Goal: Information Seeking & Learning: Learn about a topic

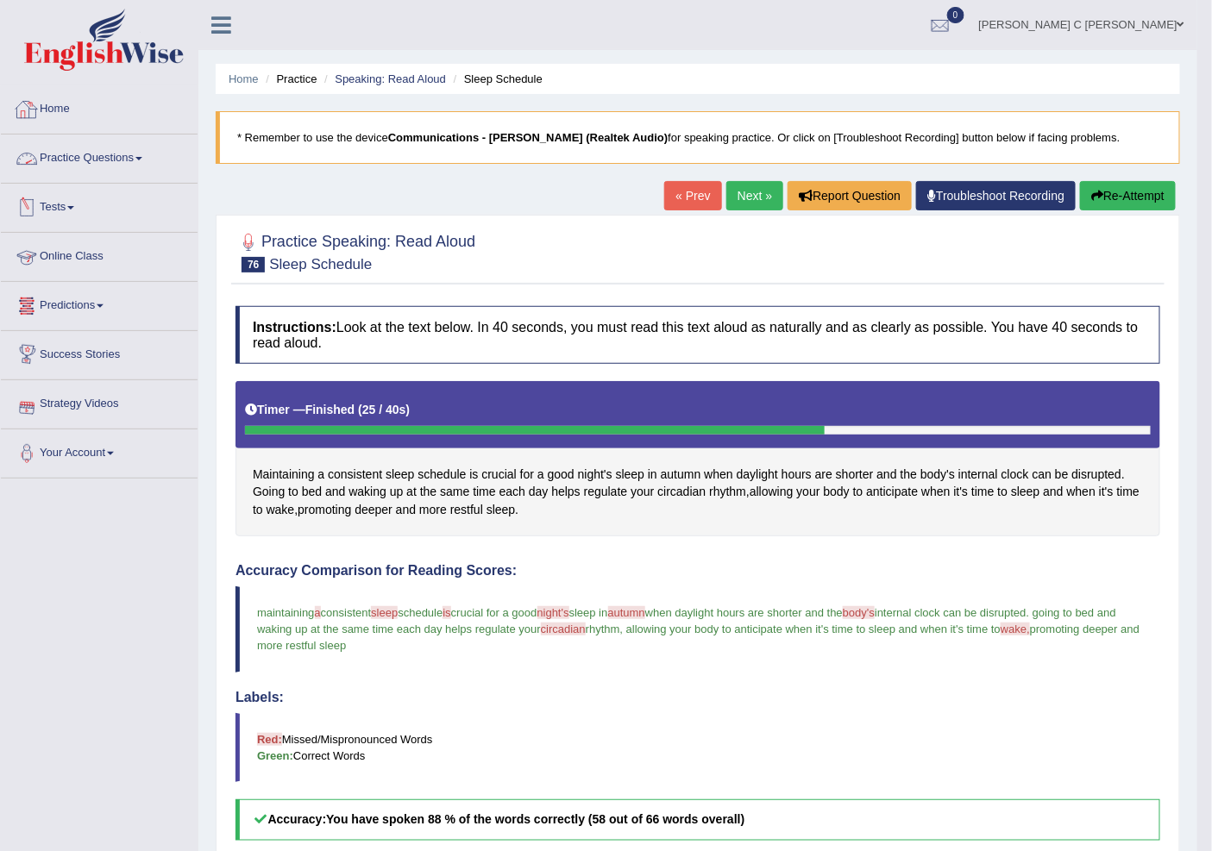
click at [131, 175] on link "Practice Questions" at bounding box center [99, 156] width 197 height 43
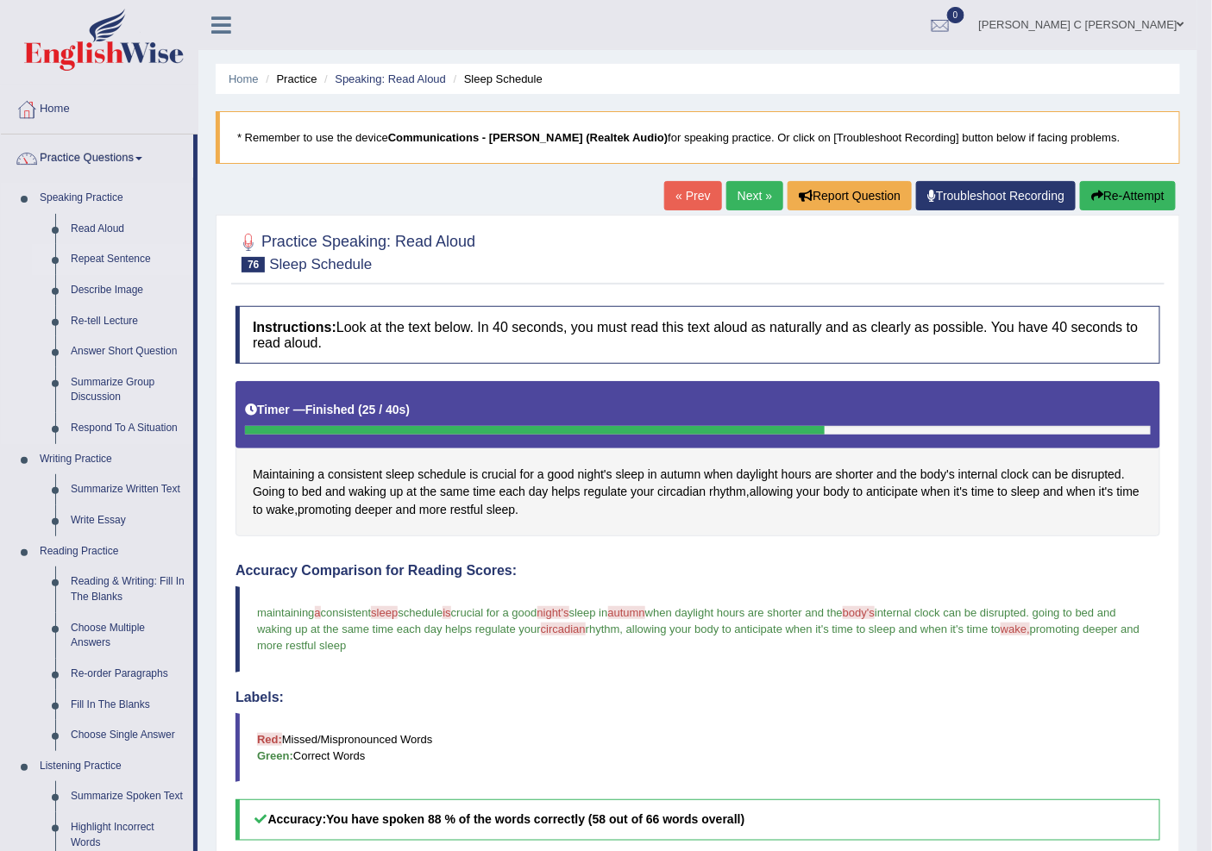
click at [135, 252] on link "Repeat Sentence" at bounding box center [128, 259] width 130 height 31
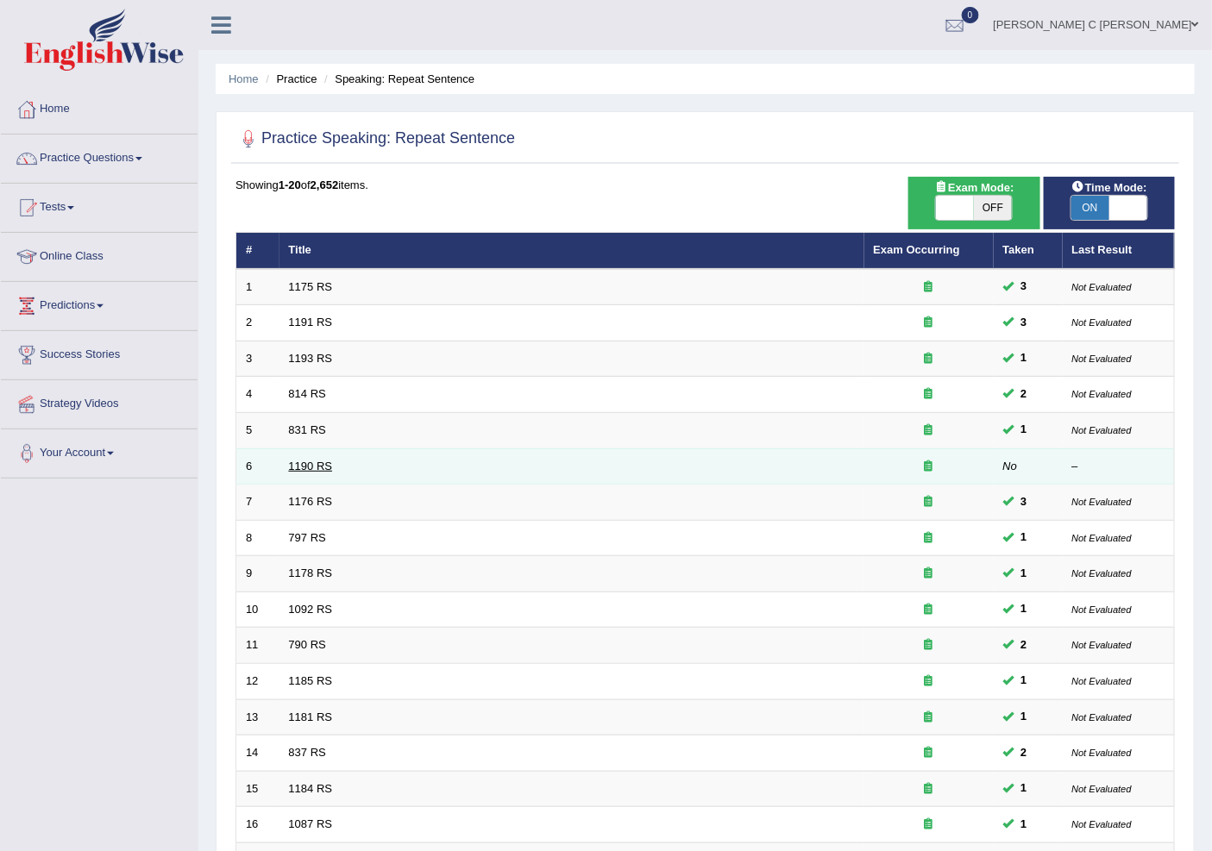
click at [313, 470] on link "1190 RS" at bounding box center [311, 466] width 44 height 13
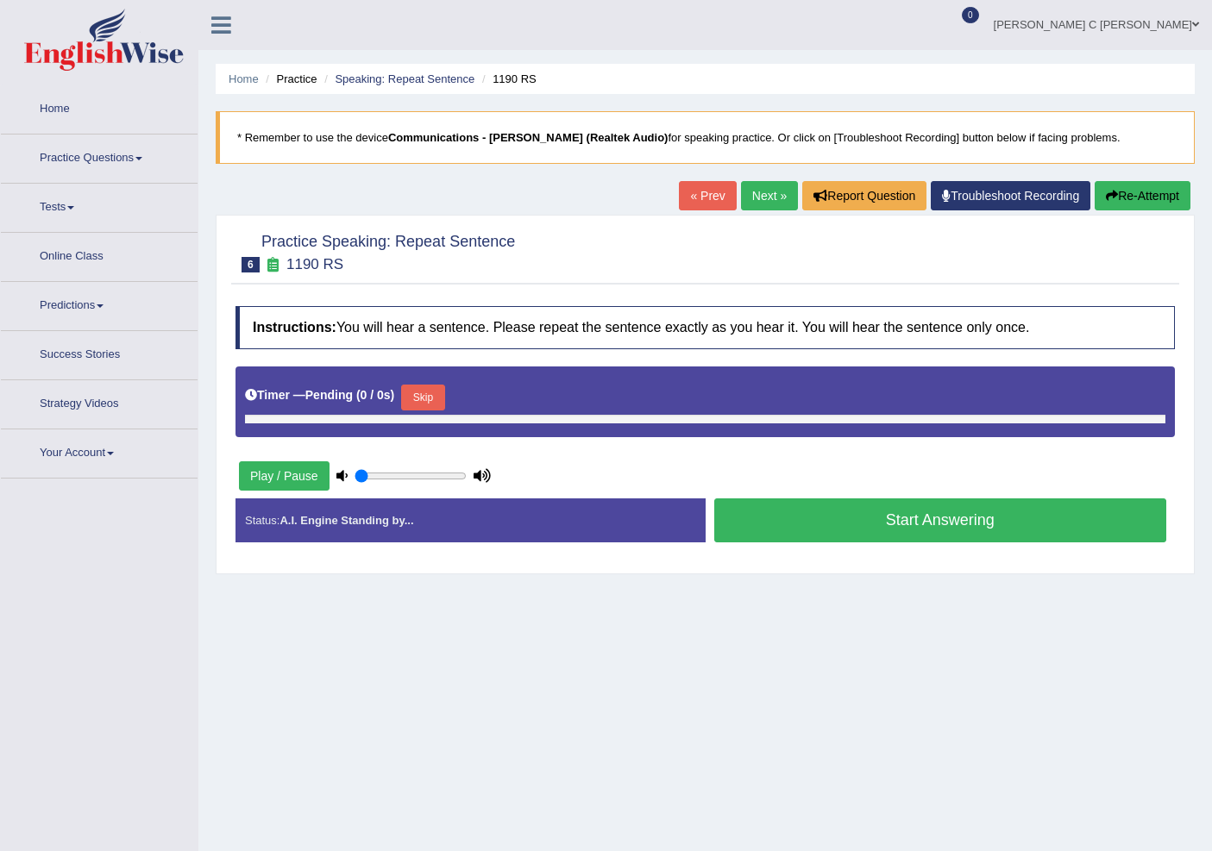
type input "1"
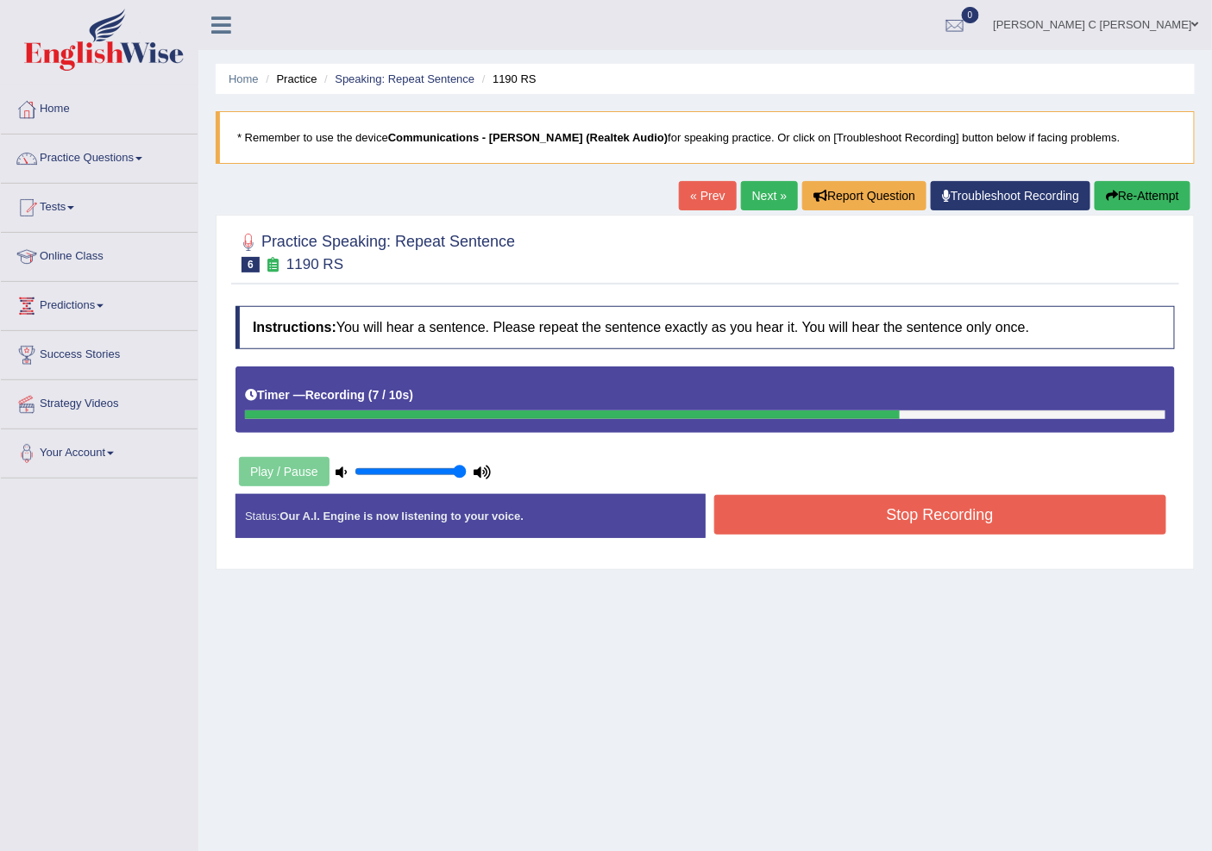
click at [1015, 513] on button "Stop Recording" at bounding box center [940, 515] width 453 height 40
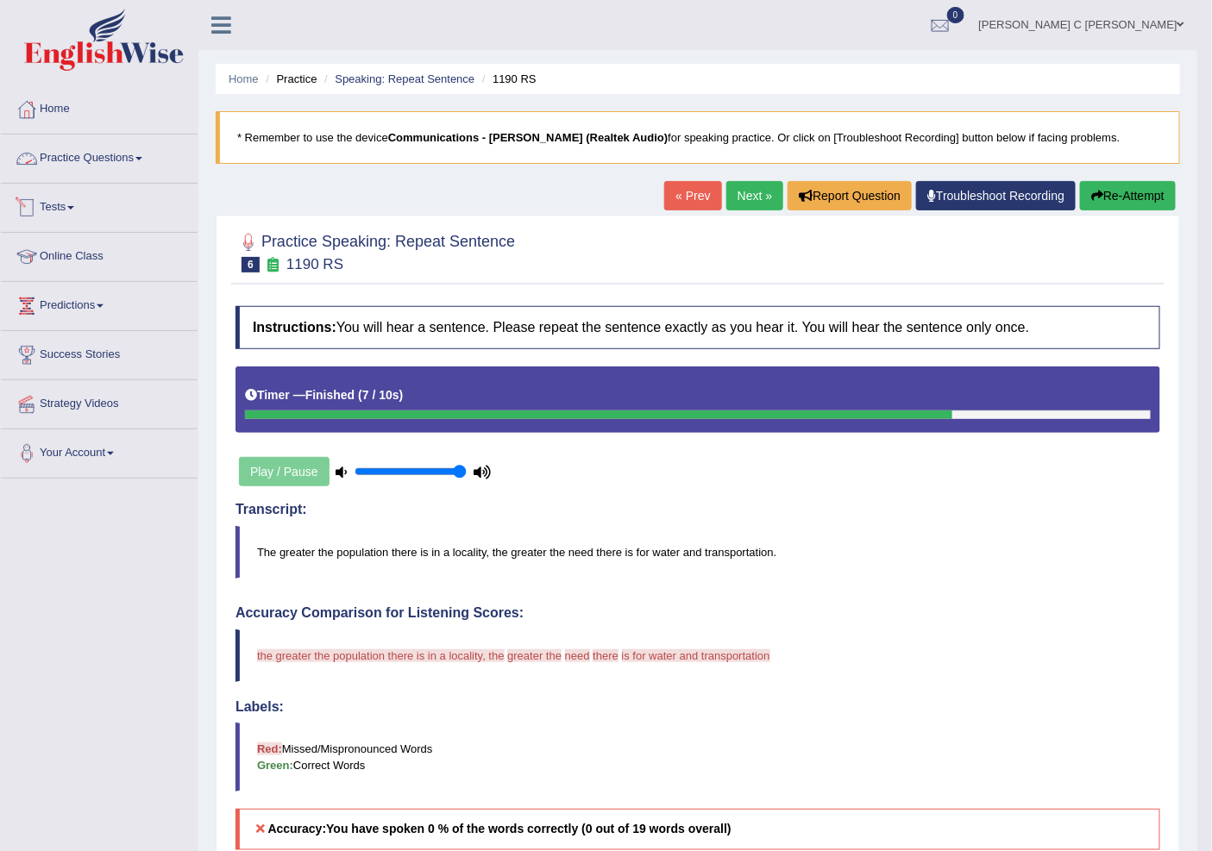
click at [143, 160] on link "Practice Questions" at bounding box center [99, 156] width 197 height 43
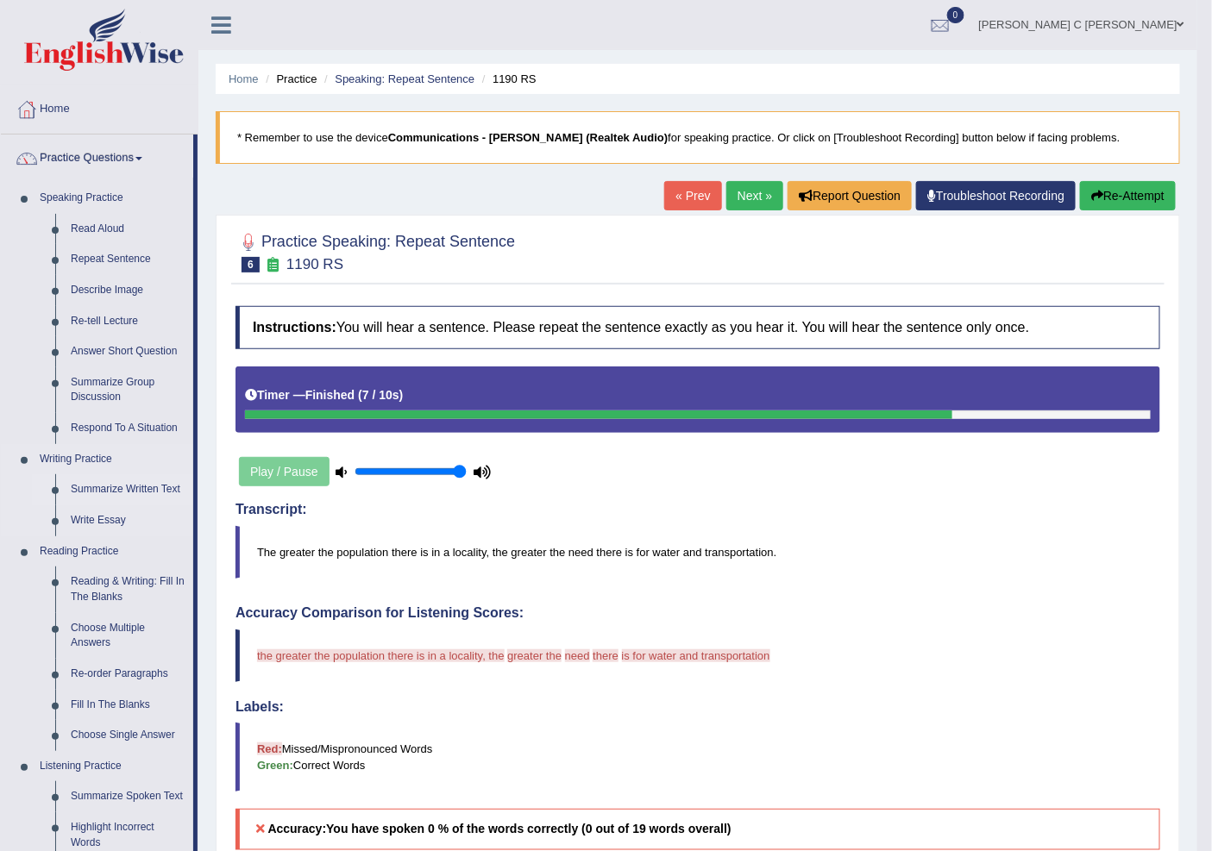
click at [141, 494] on link "Summarize Written Text" at bounding box center [128, 489] width 130 height 31
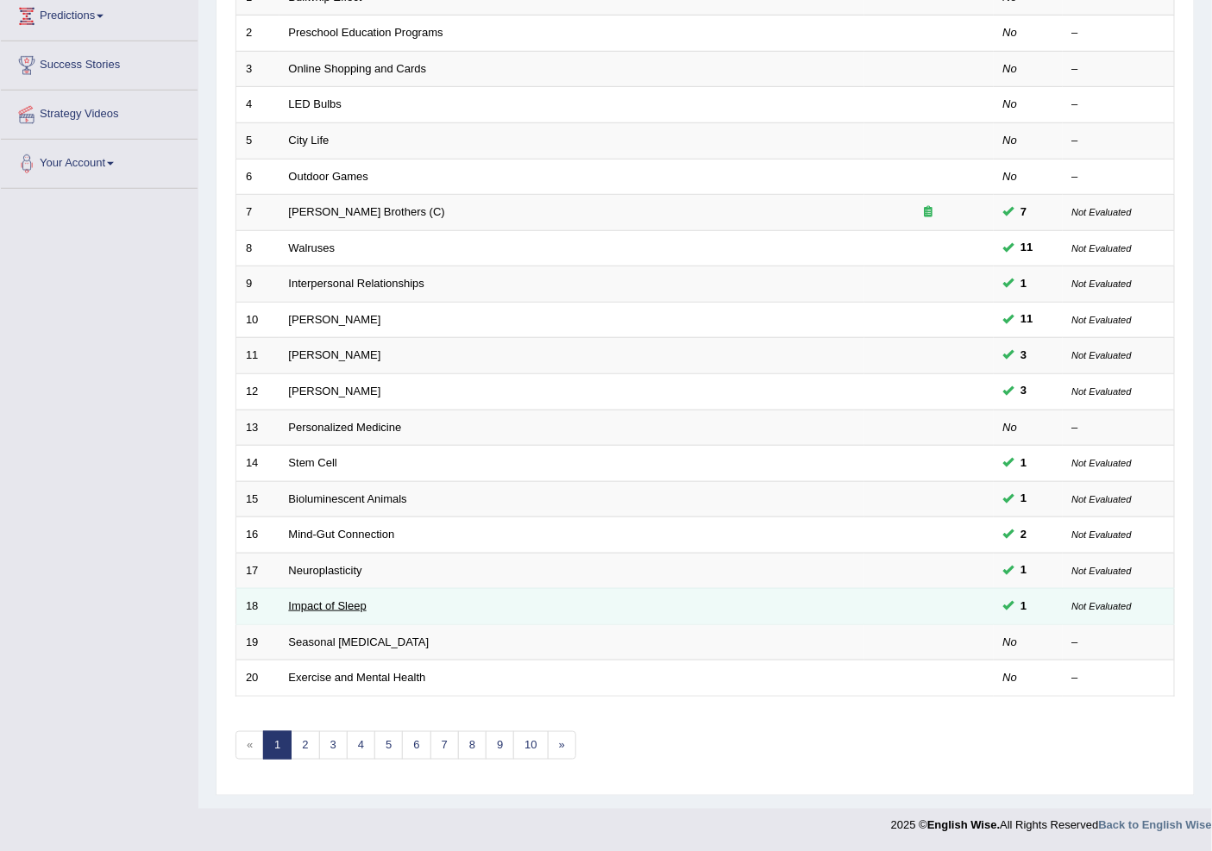
click at [356, 604] on link "Impact of Sleep" at bounding box center [328, 605] width 78 height 13
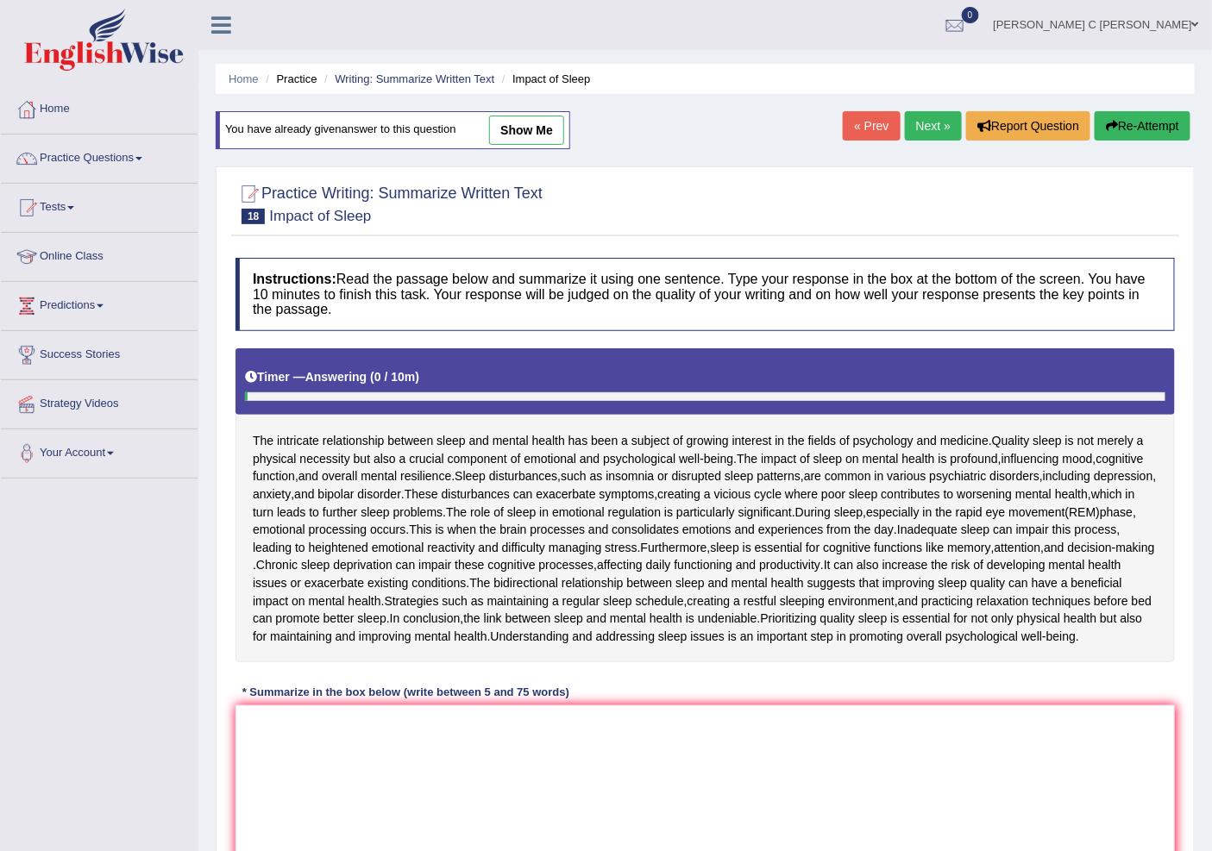
click at [530, 118] on link "show me" at bounding box center [526, 130] width 75 height 29
type textarea "The passage ounline realationship between sleep and mental health are fields of…"
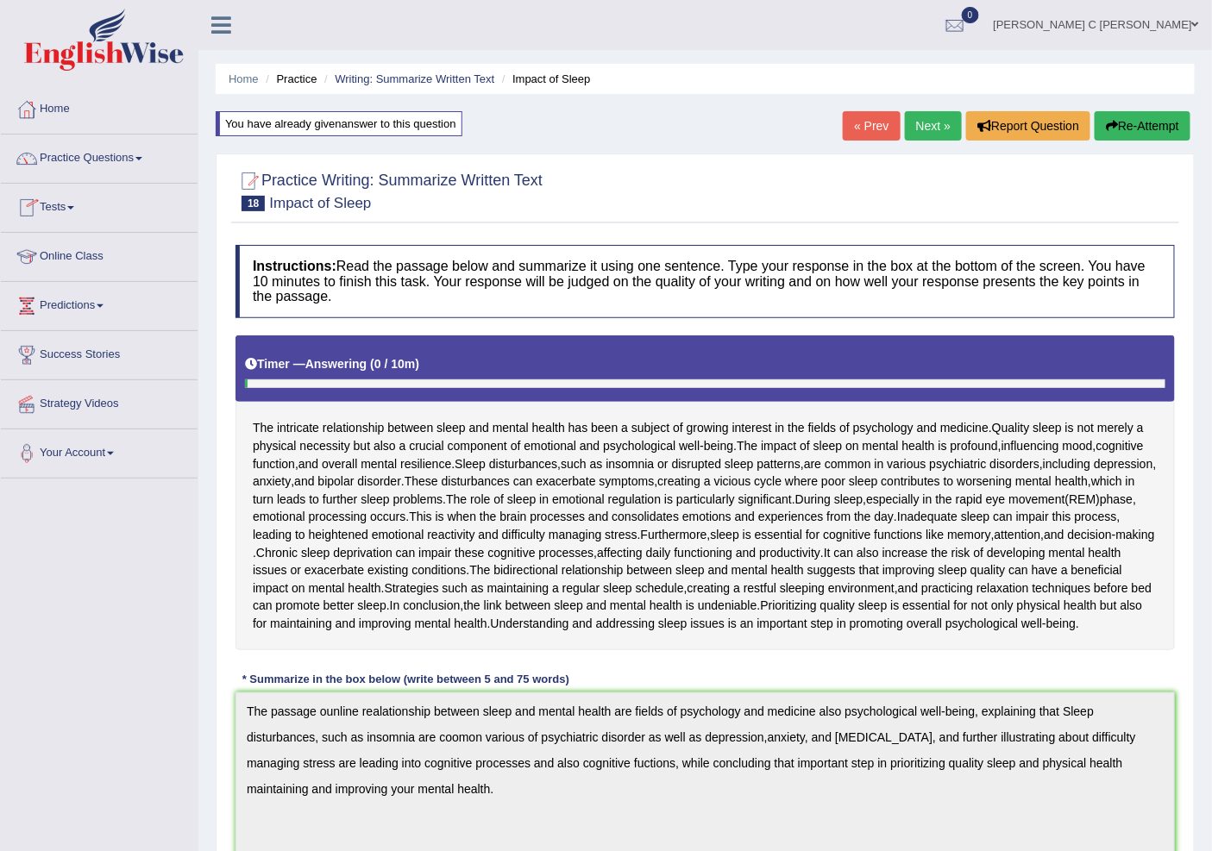
click at [911, 128] on link "Next »" at bounding box center [933, 125] width 57 height 29
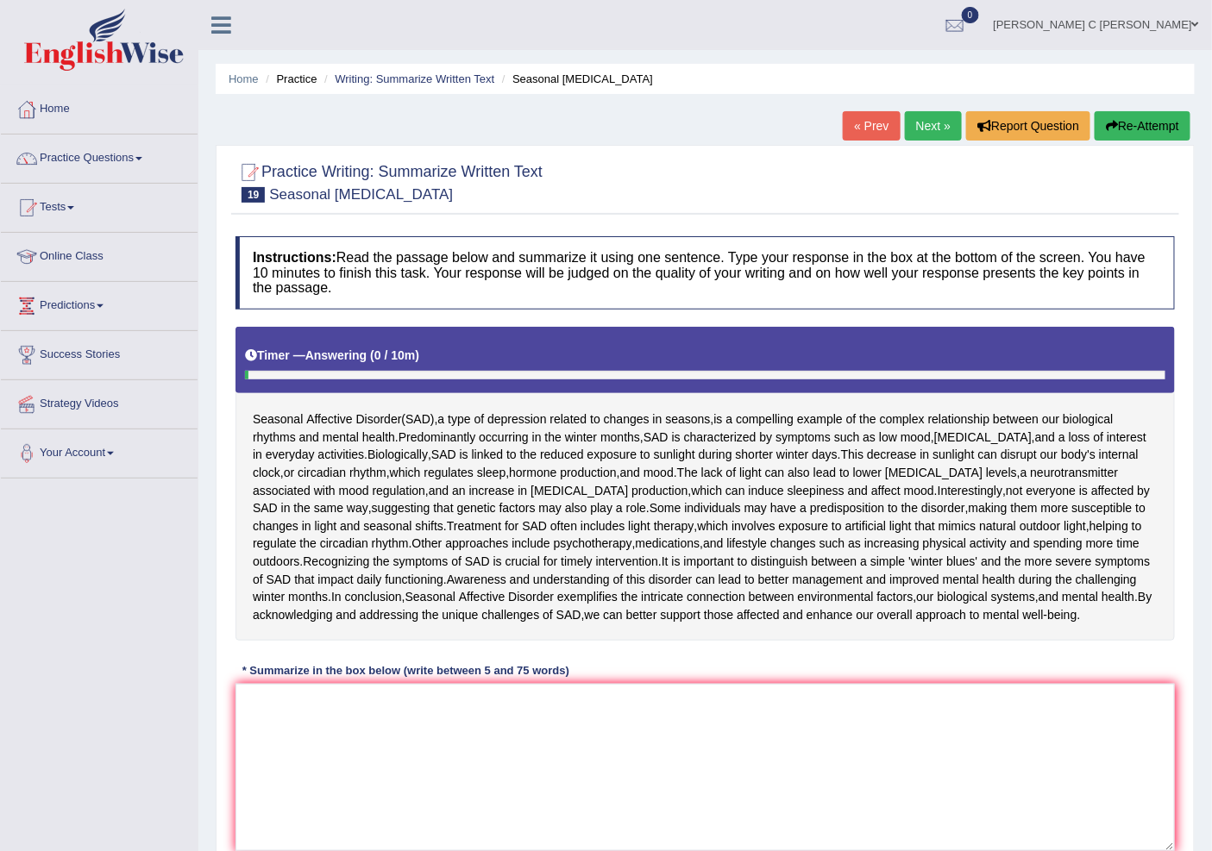
click at [857, 139] on link "« Prev" at bounding box center [871, 125] width 57 height 29
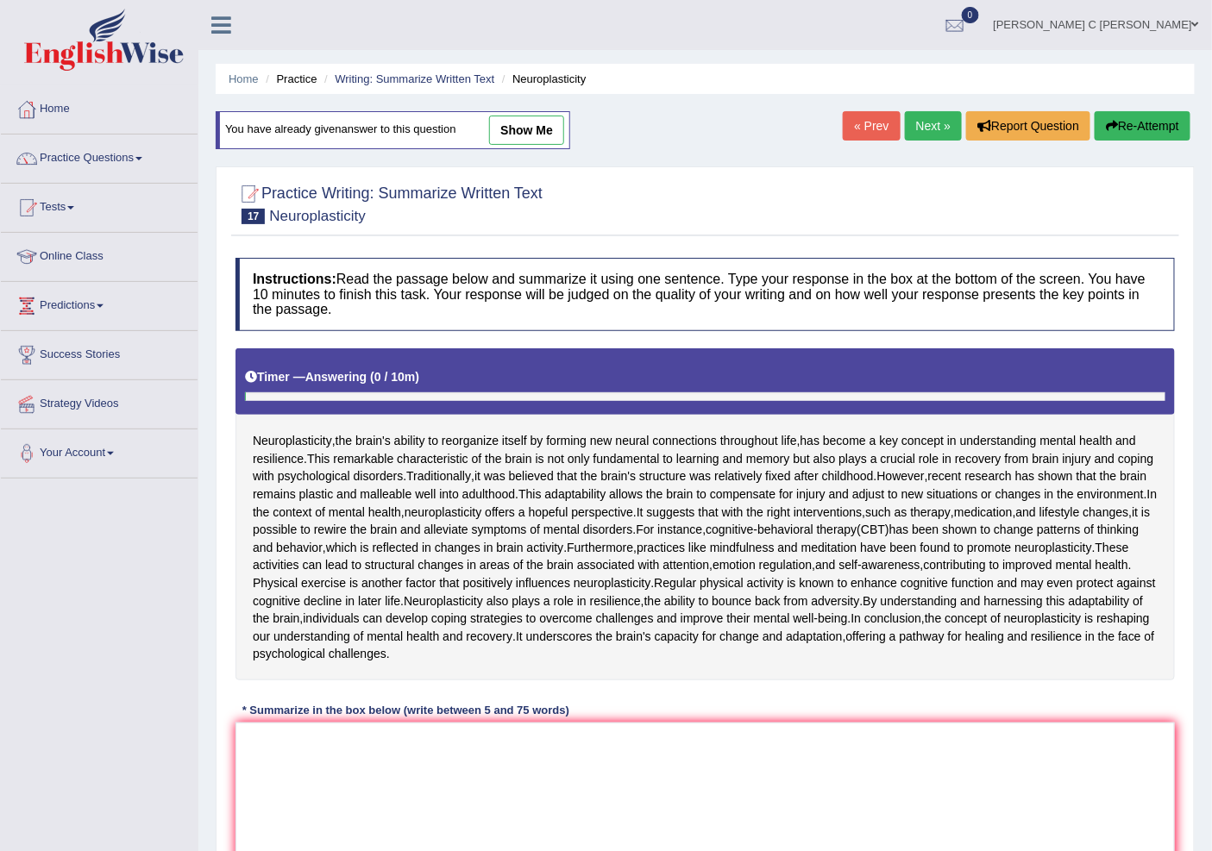
click at [526, 135] on link "show me" at bounding box center [526, 130] width 75 height 29
type textarea "The passage outlines Neuroplasticity has remarkable characteristic of the brain…"
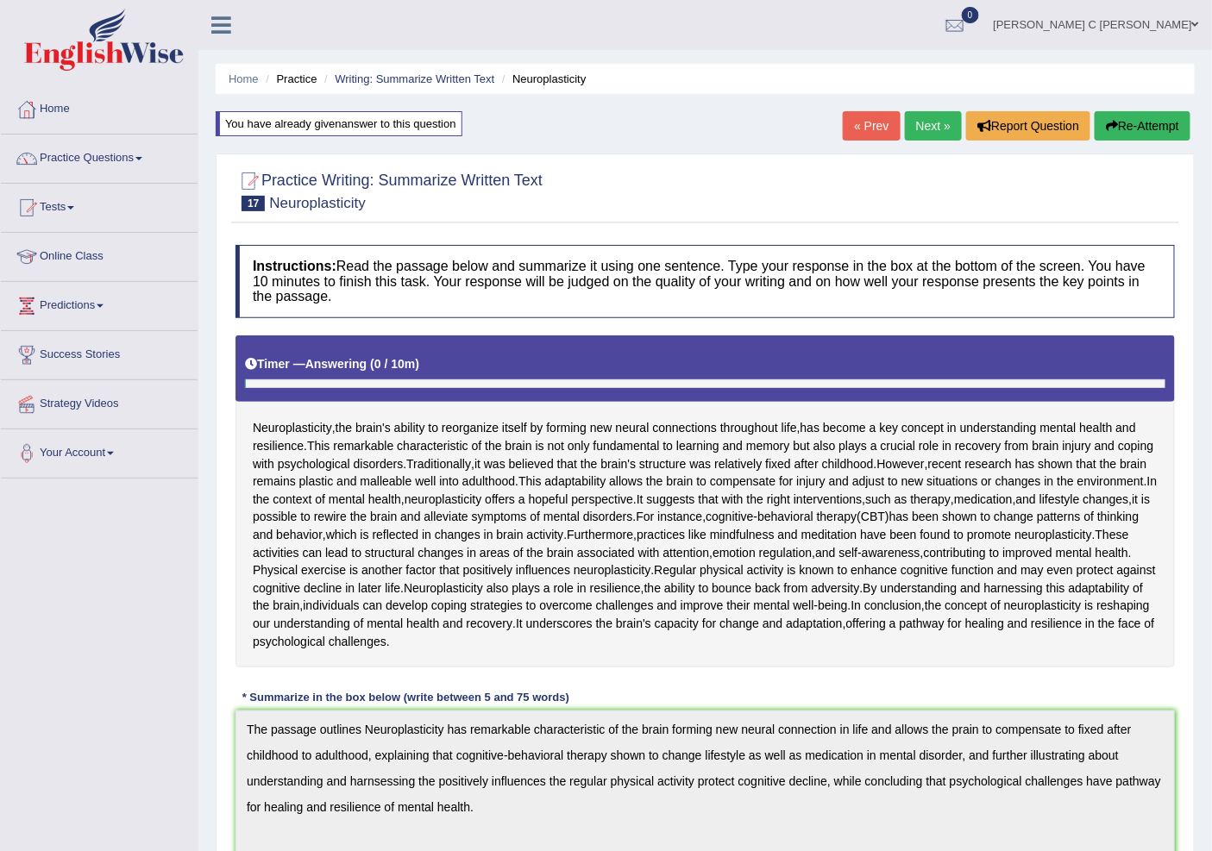
click at [912, 127] on link "Next »" at bounding box center [933, 125] width 57 height 29
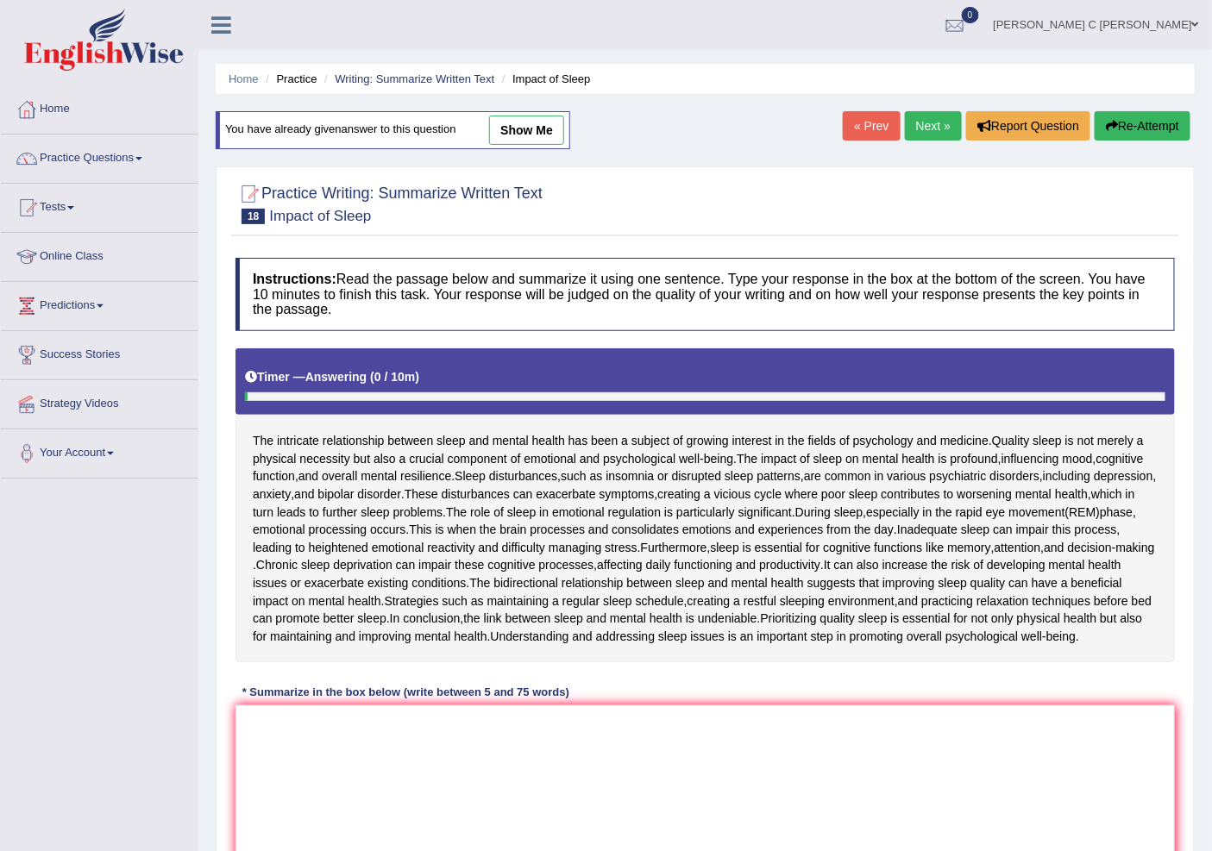
click at [553, 134] on link "show me" at bounding box center [526, 130] width 75 height 29
type textarea "The passage ounline realationship between sleep and mental health are fields of…"
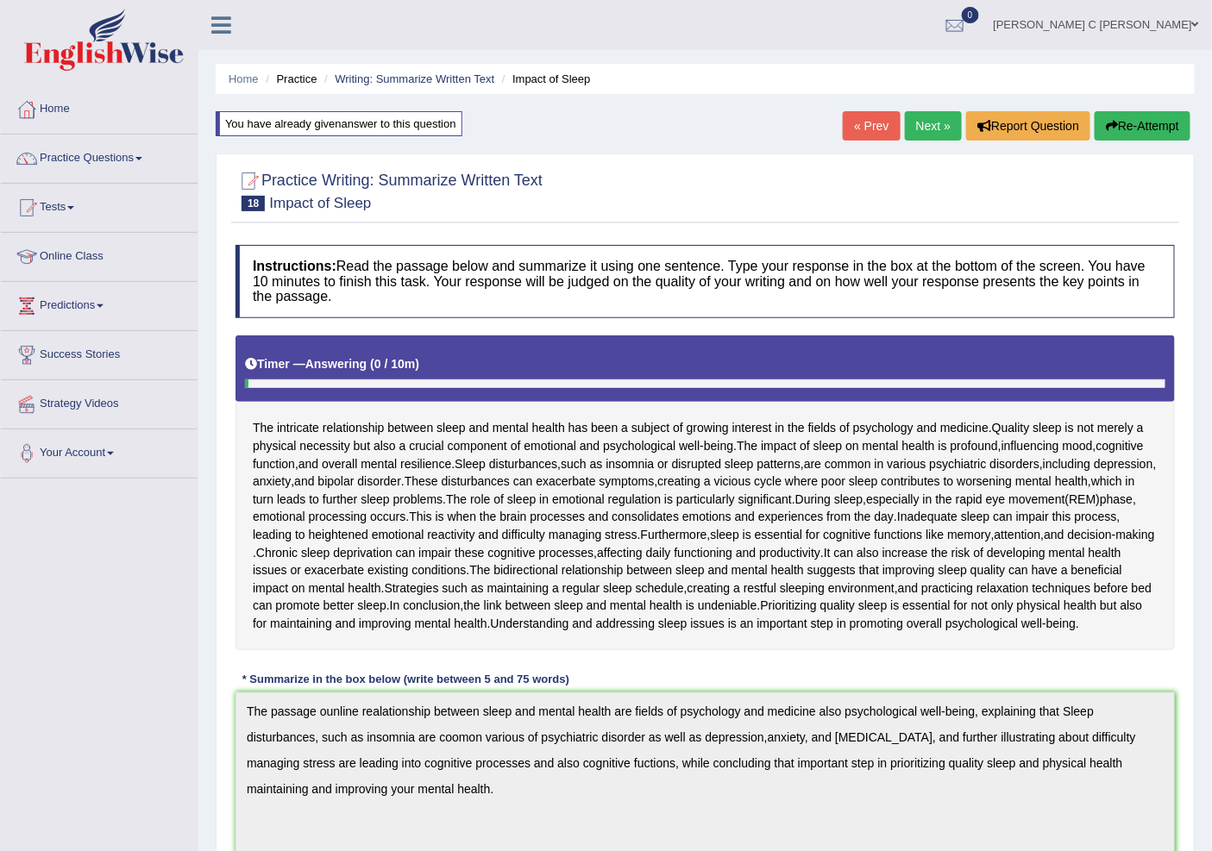
click at [1164, 135] on button "Re-Attempt" at bounding box center [1142, 125] width 96 height 29
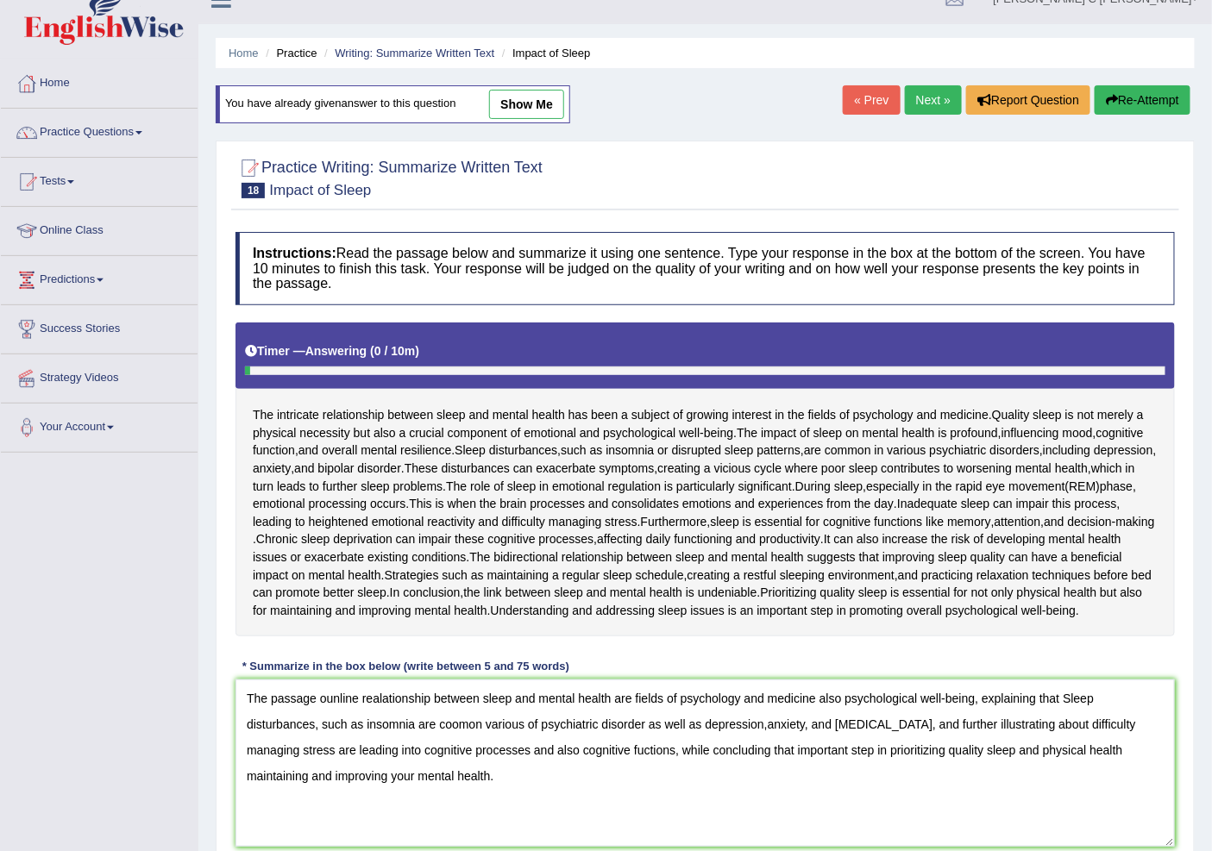
click at [357, 714] on textarea "The passage ounline realationship between sleep and mental health are fields of…" at bounding box center [704, 763] width 939 height 167
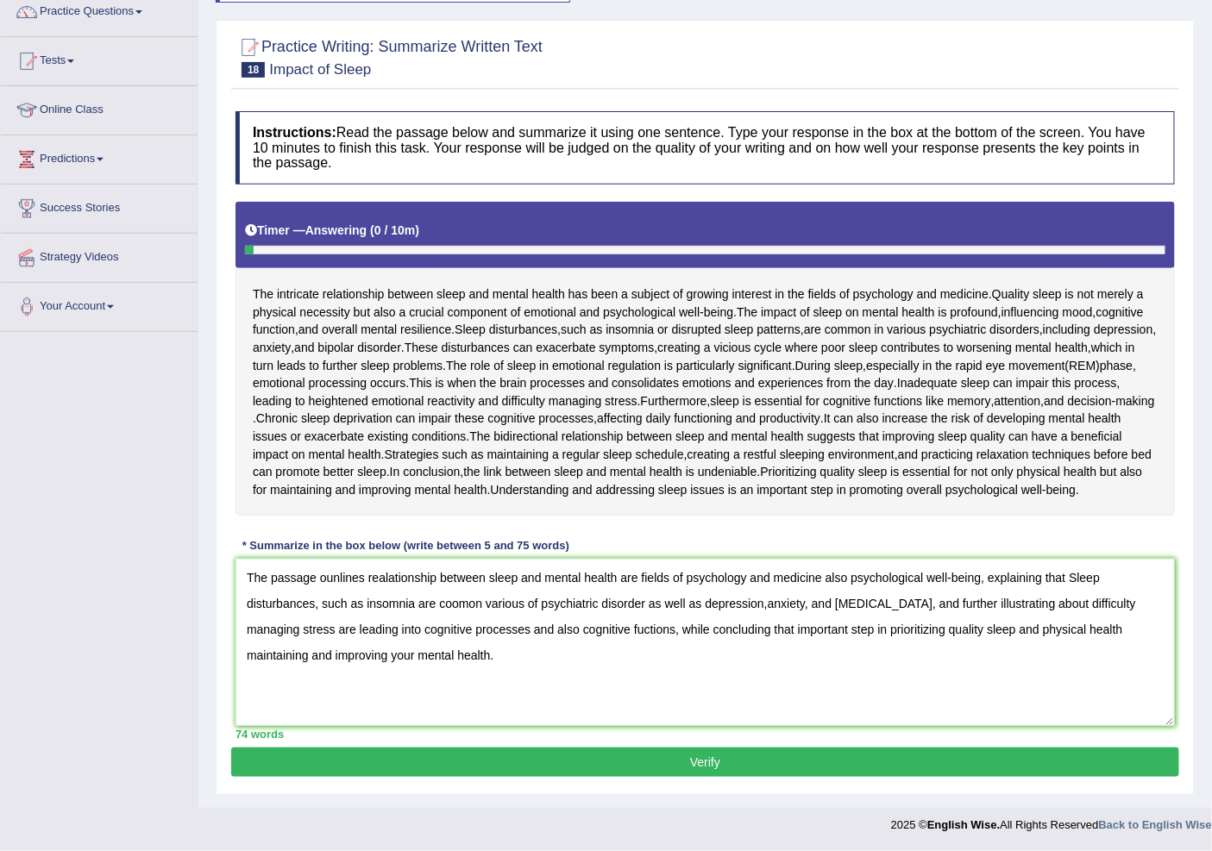
type textarea "The passage ounlines realationship between sleep and mental health are fields o…"
click at [642, 761] on button "Verify" at bounding box center [705, 762] width 948 height 29
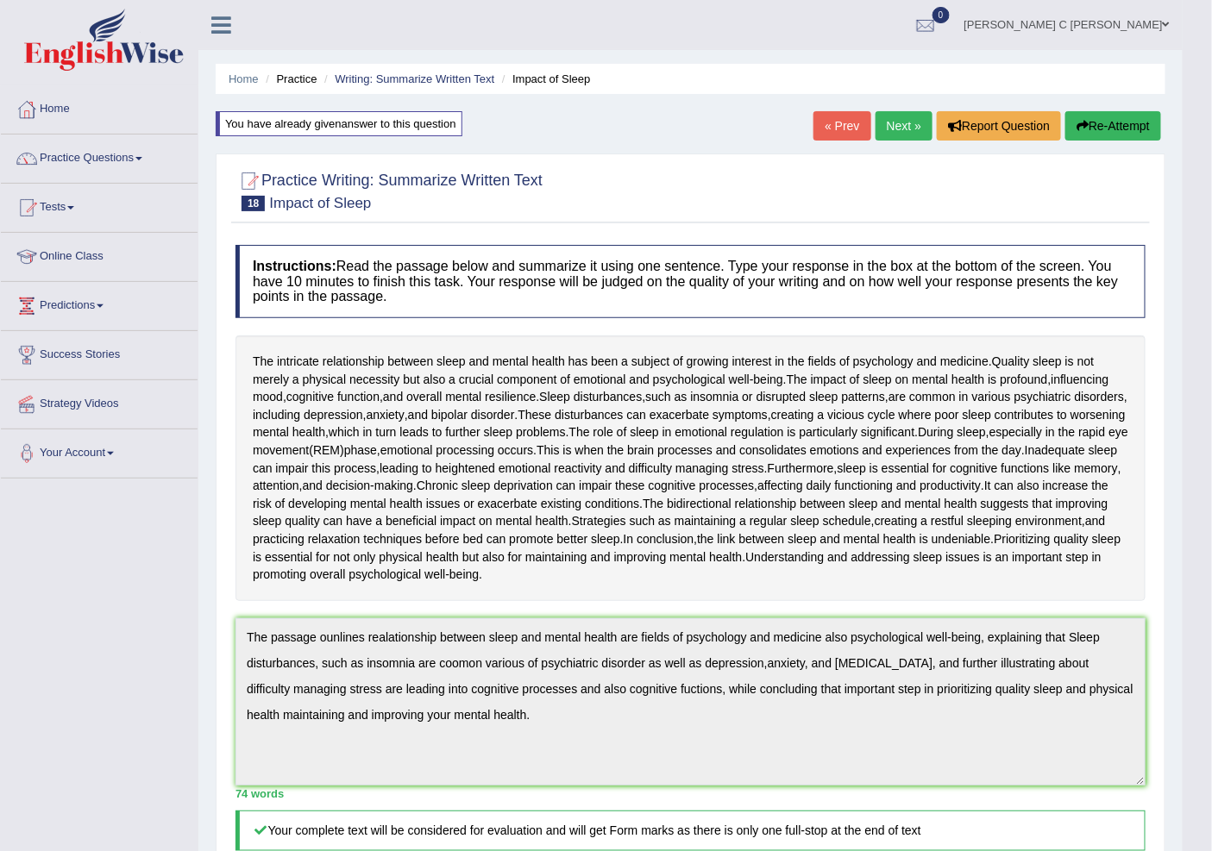
click at [1091, 116] on button "Re-Attempt" at bounding box center [1113, 125] width 96 height 29
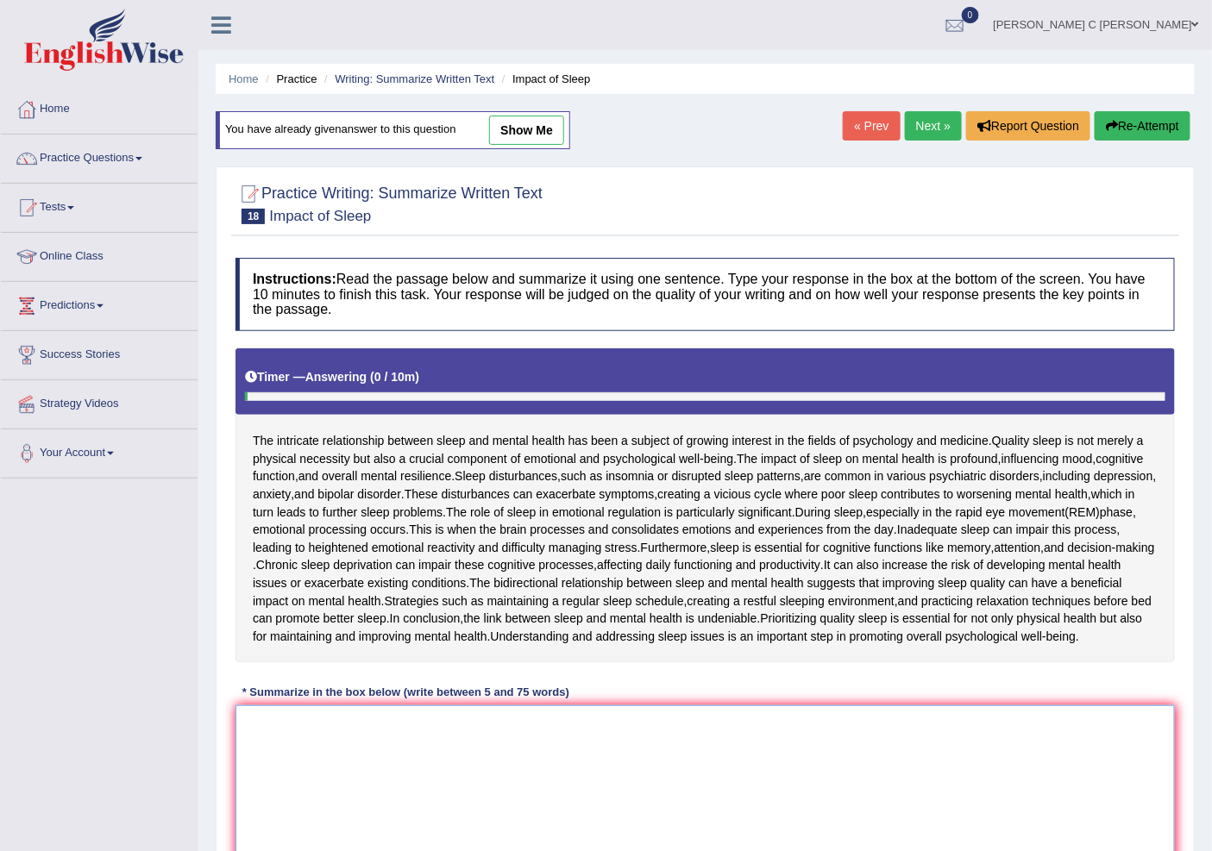
paste textarea "The passage ounline realationship between sleep and mental health are fields of…"
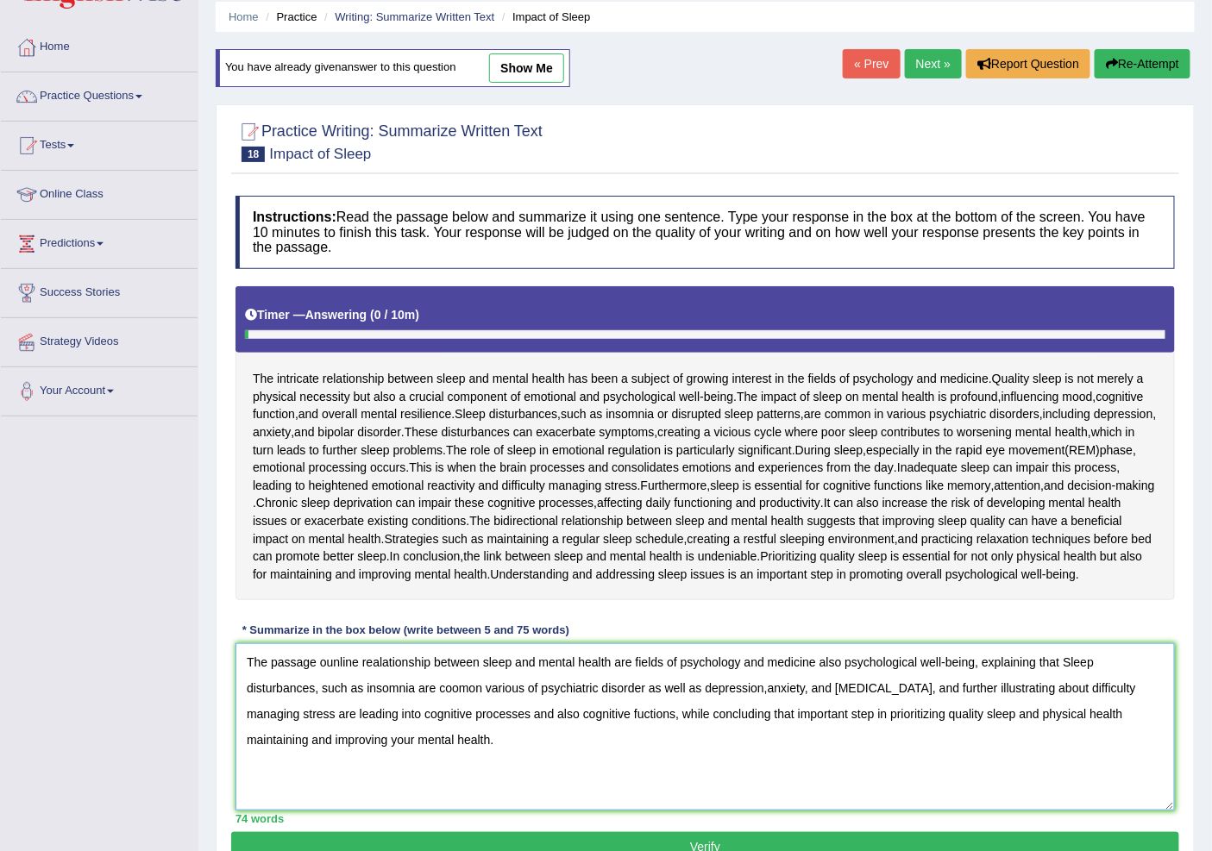
scroll to position [96, 0]
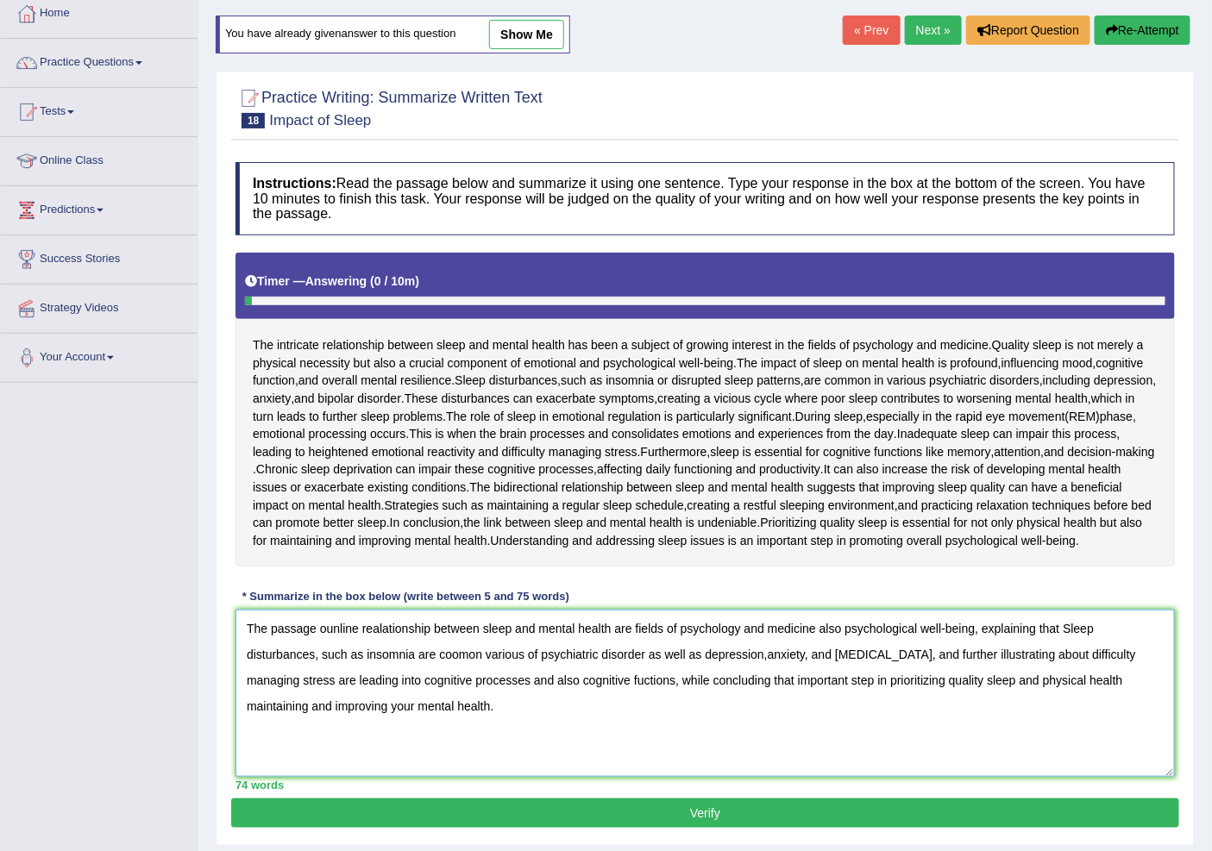
drag, startPoint x: 435, startPoint y: 649, endPoint x: 362, endPoint y: 652, distance: 72.5
click at [362, 652] on textarea "The passage ounline realationship between sleep and mental health are fields of…" at bounding box center [704, 693] width 939 height 167
type textarea "The passage ounline between sleep and mental health are fields of psychology an…"
click at [504, 828] on button "Verify" at bounding box center [705, 813] width 948 height 29
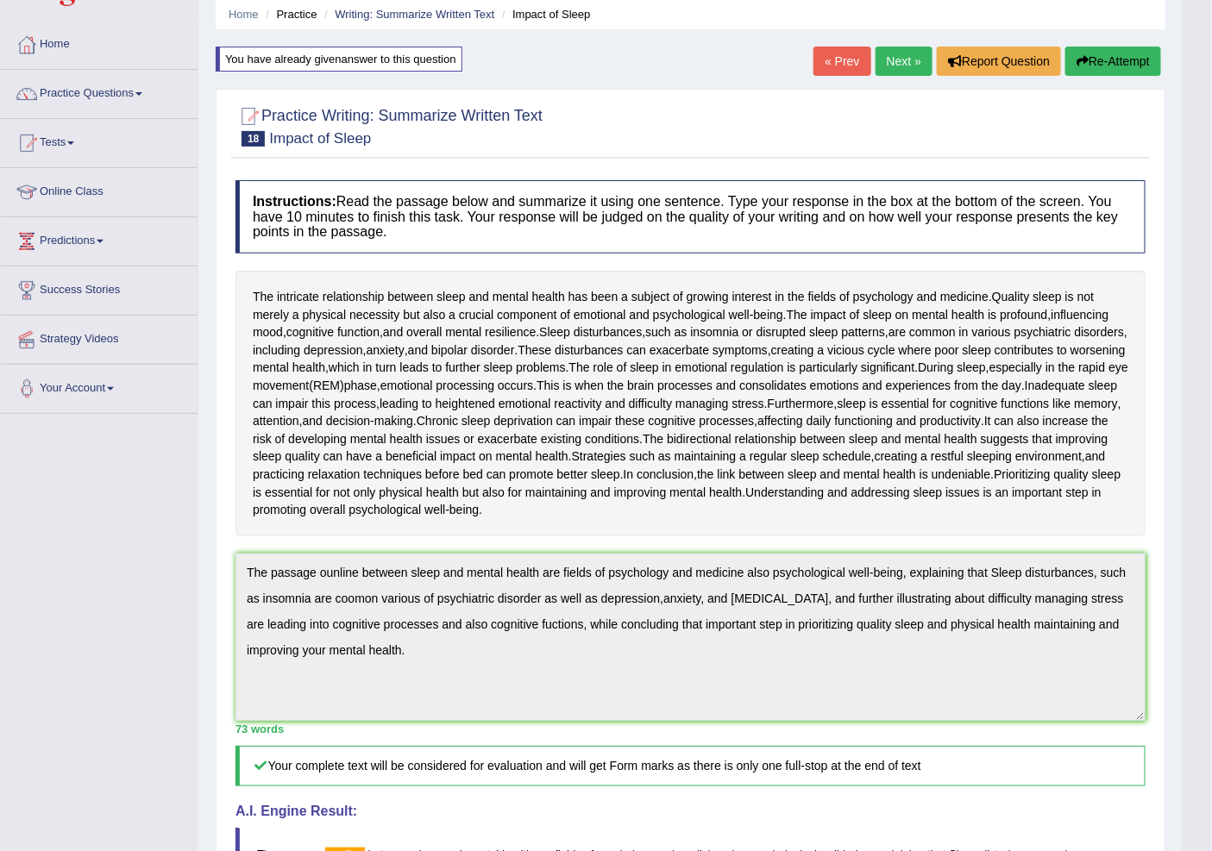
scroll to position [0, 0]
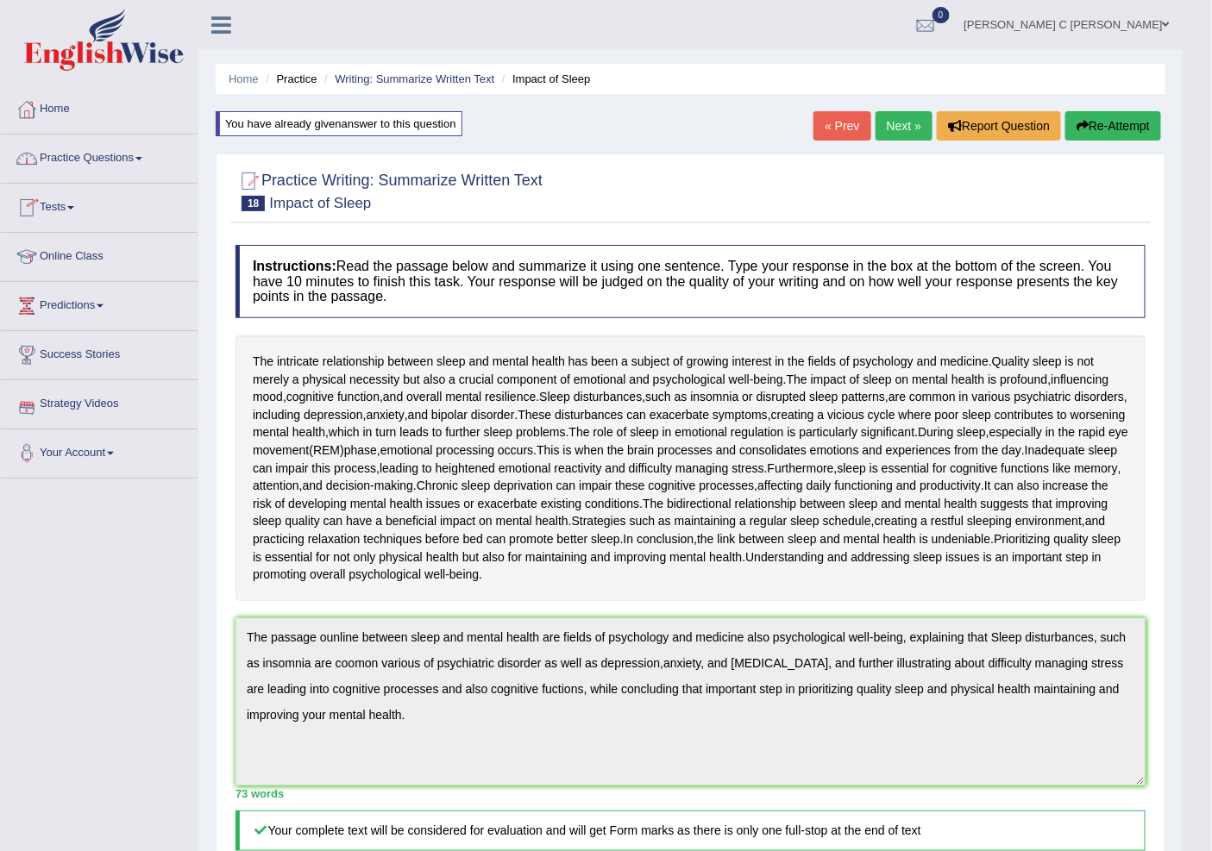
click at [78, 199] on link "Tests" at bounding box center [99, 205] width 197 height 43
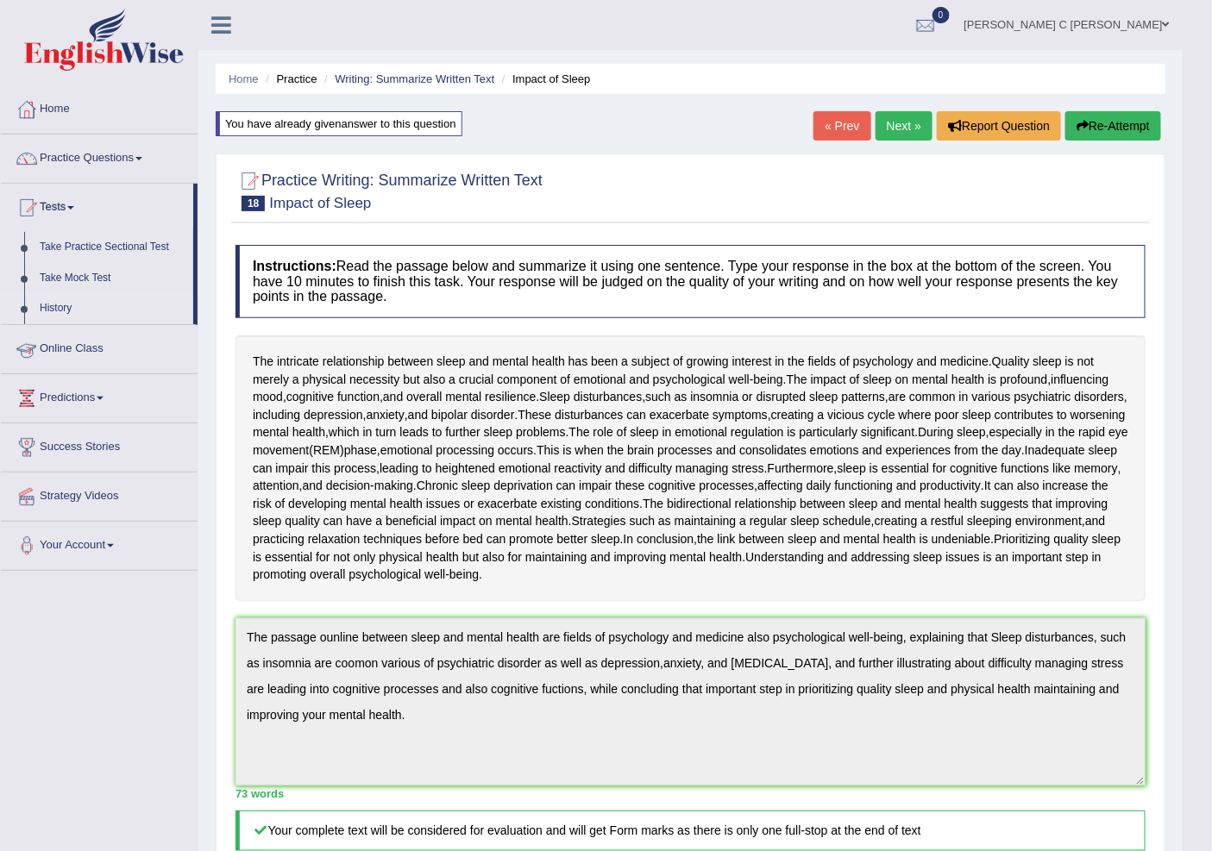
click at [43, 307] on link "History" at bounding box center [112, 308] width 161 height 31
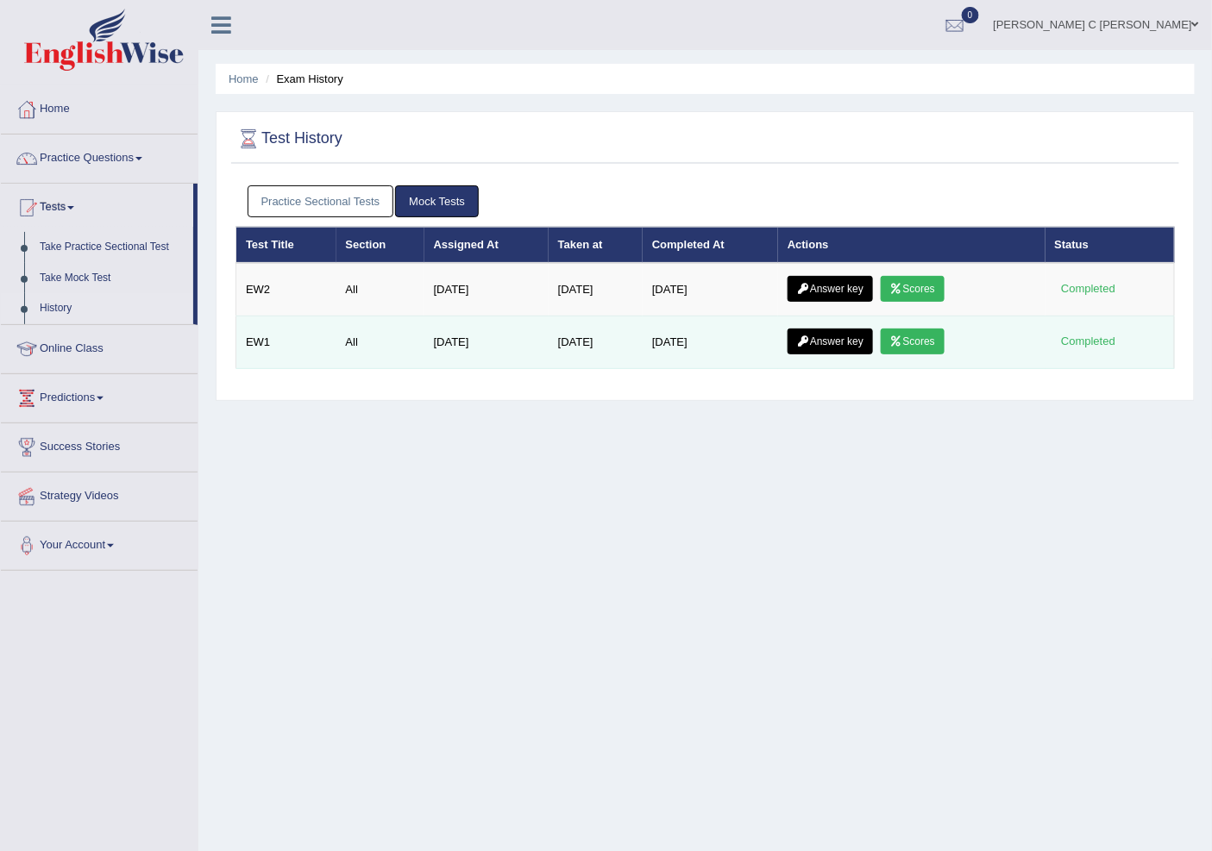
click at [956, 339] on td "Answer key Scores" at bounding box center [911, 342] width 267 height 53
click at [940, 340] on link "Scores" at bounding box center [912, 342] width 64 height 26
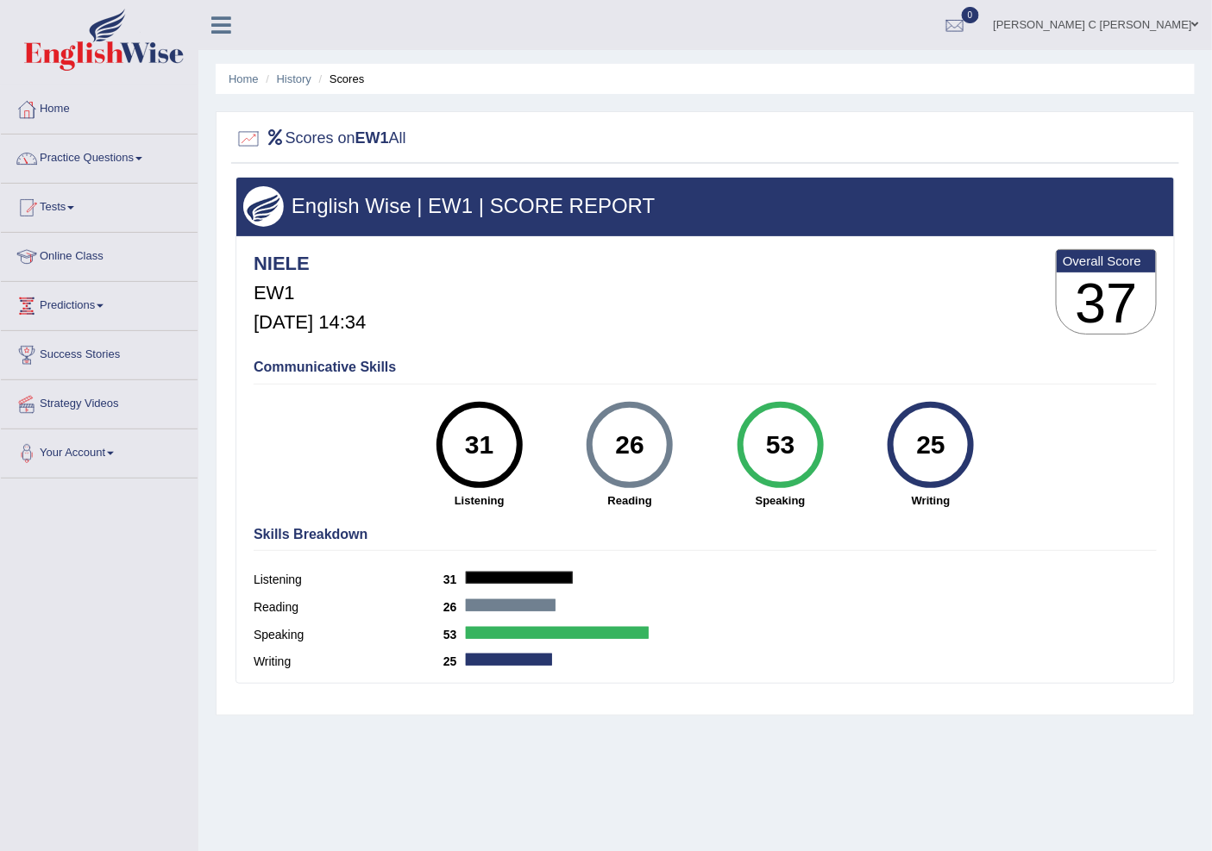
click at [126, 164] on link "Practice Questions" at bounding box center [99, 156] width 197 height 43
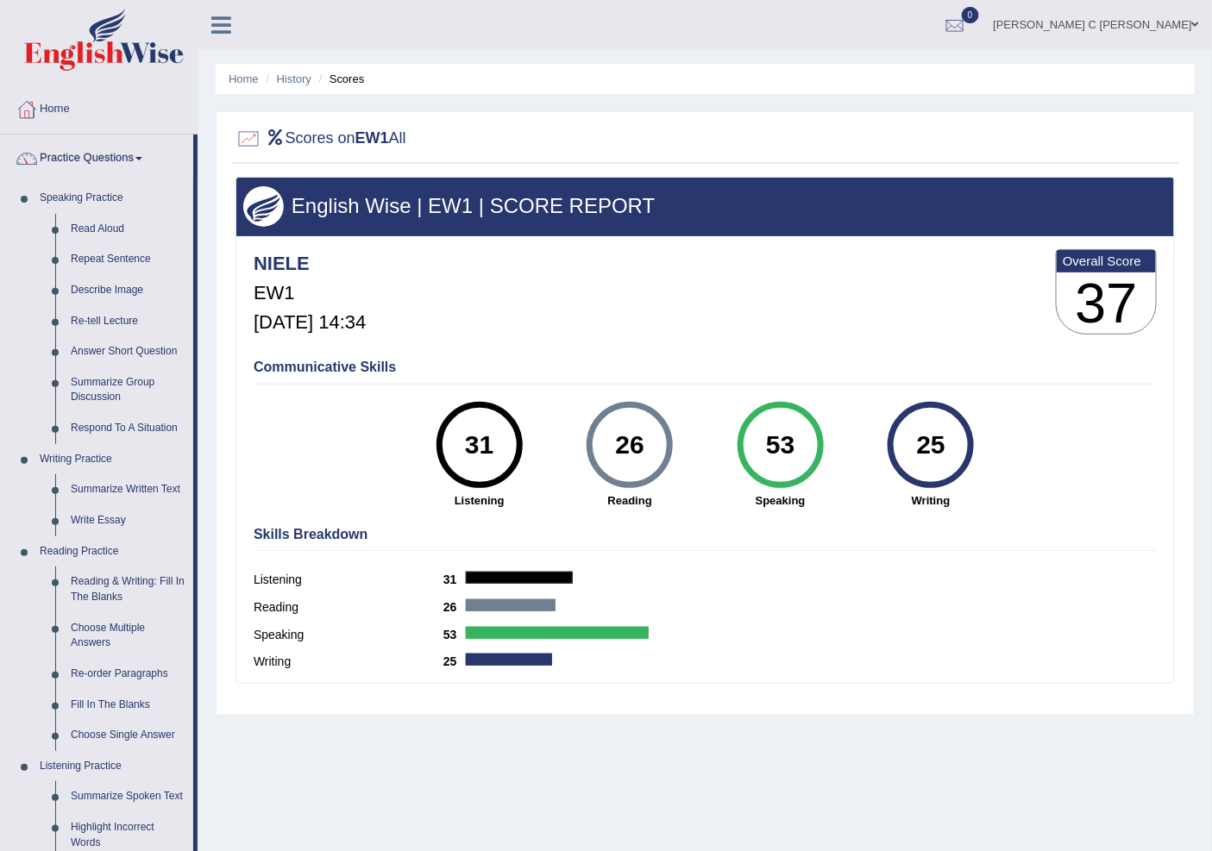
click at [777, 89] on ul "Home History Scores" at bounding box center [705, 79] width 979 height 30
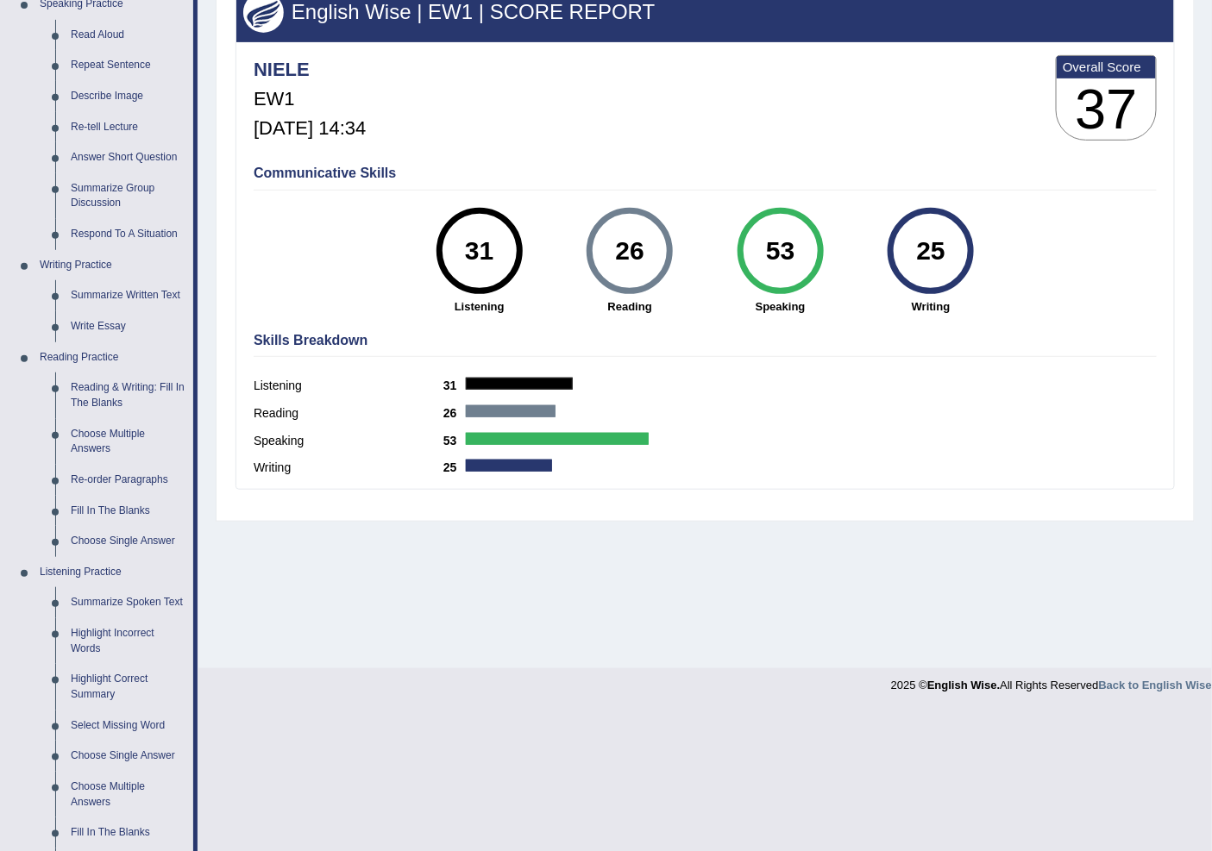
scroll to position [287, 0]
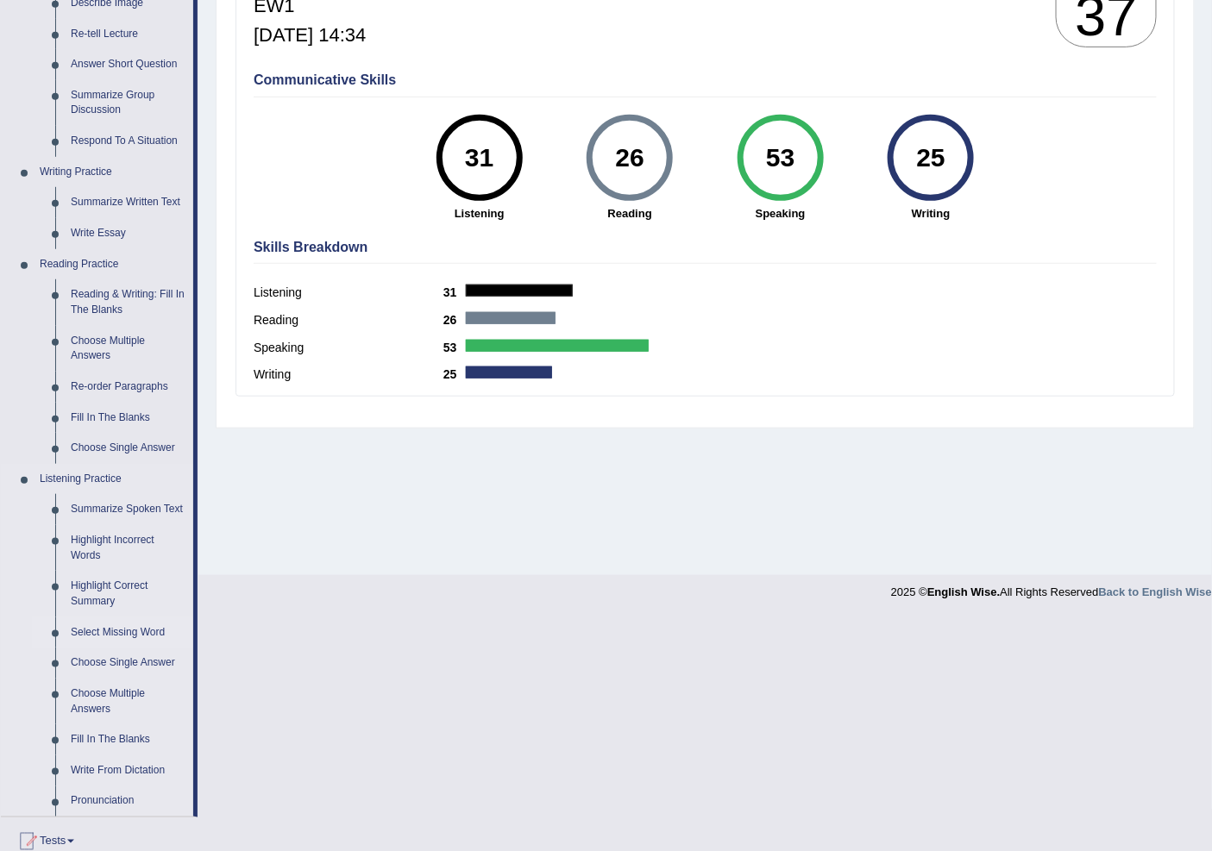
click at [119, 632] on link "Select Missing Word" at bounding box center [128, 632] width 130 height 31
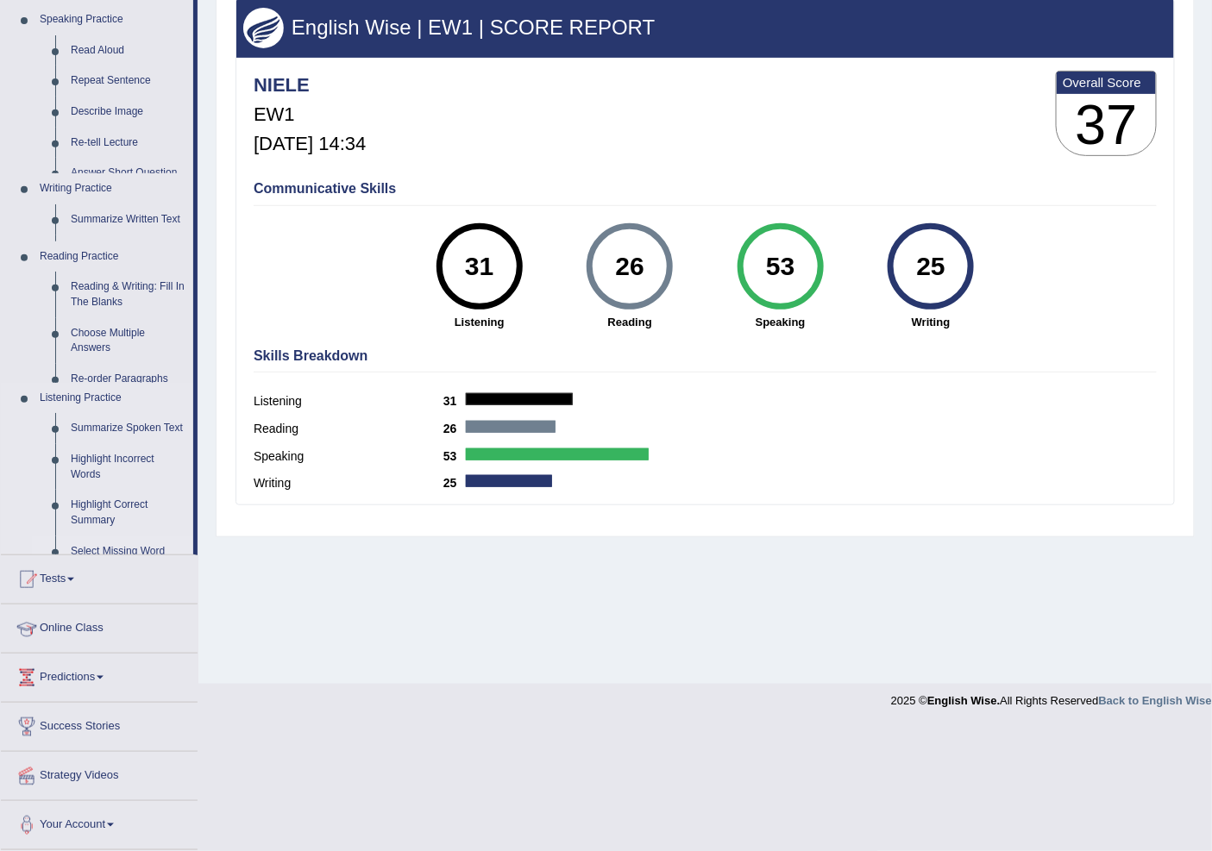
scroll to position [53, 0]
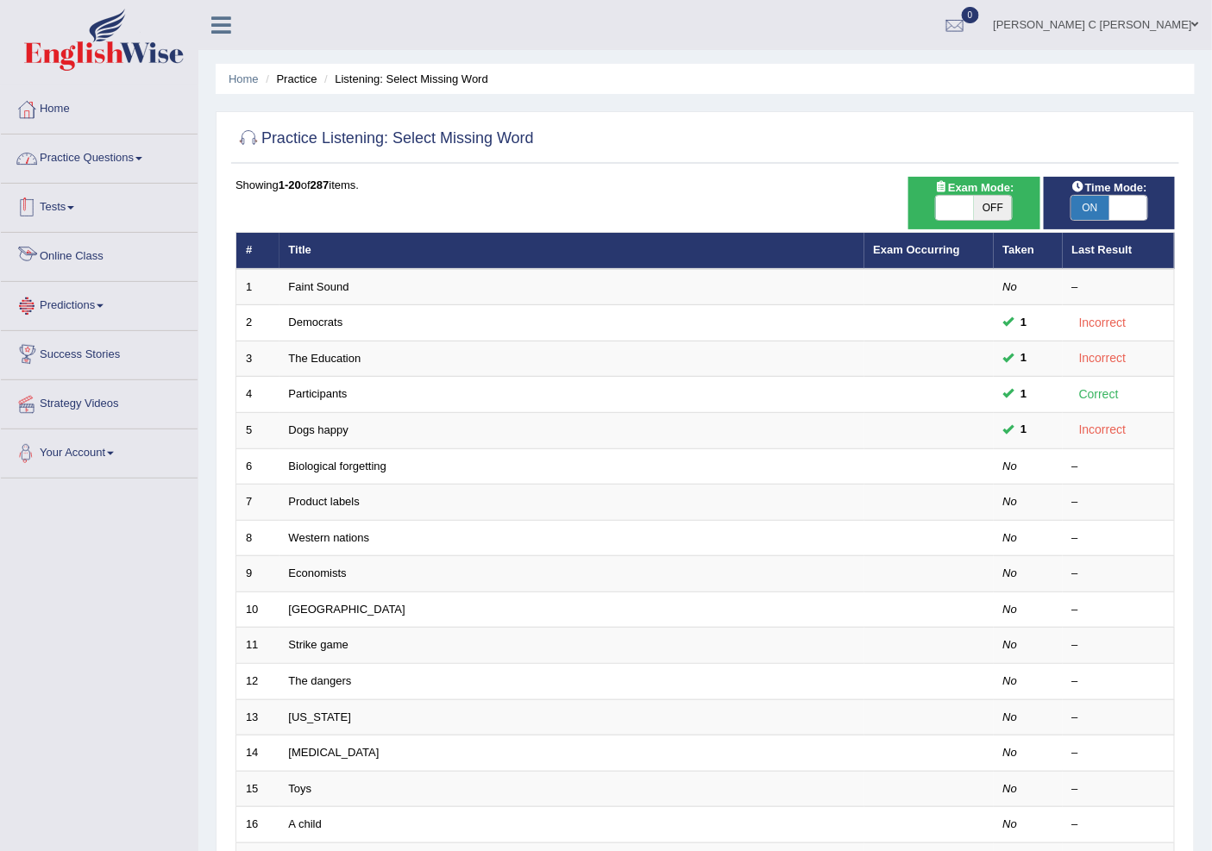
click at [76, 157] on link "Practice Questions" at bounding box center [99, 156] width 197 height 43
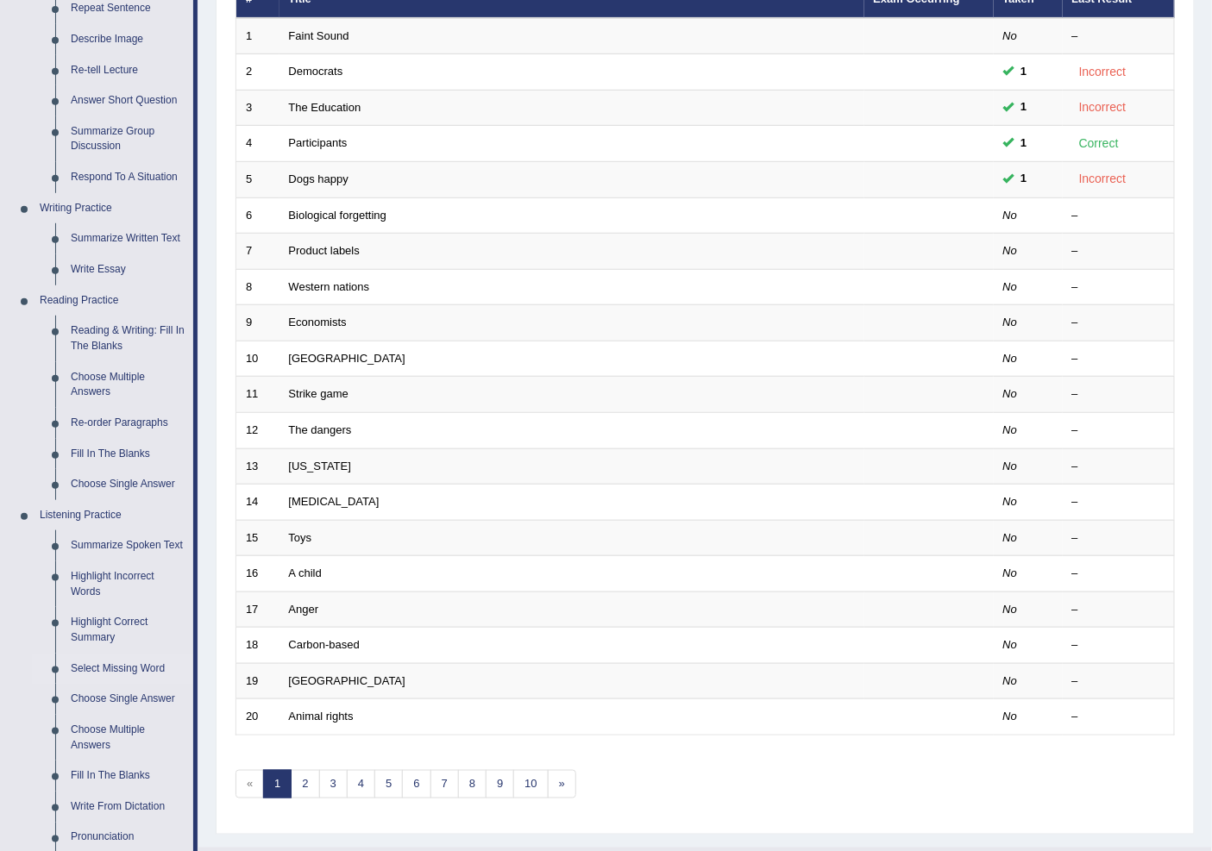
scroll to position [287, 0]
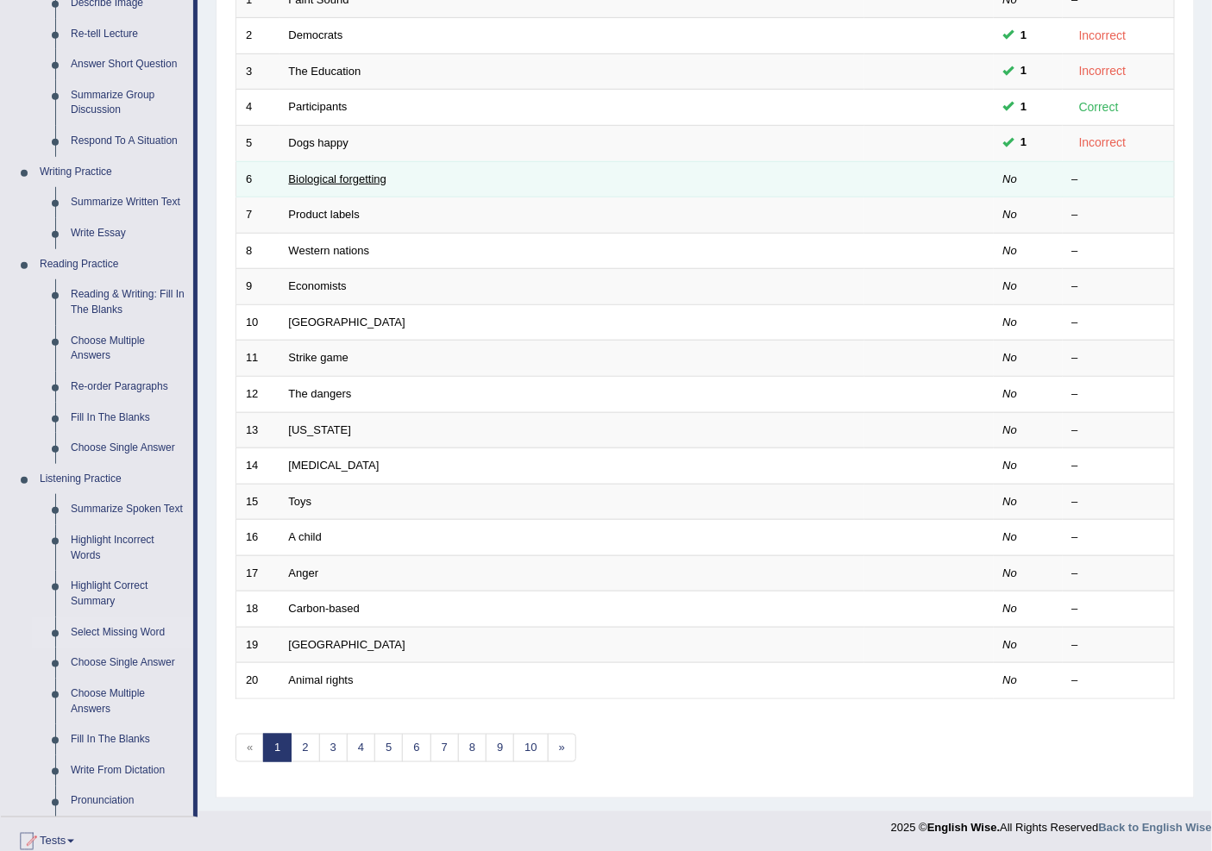
click at [326, 179] on link "Biological forgetting" at bounding box center [337, 178] width 97 height 13
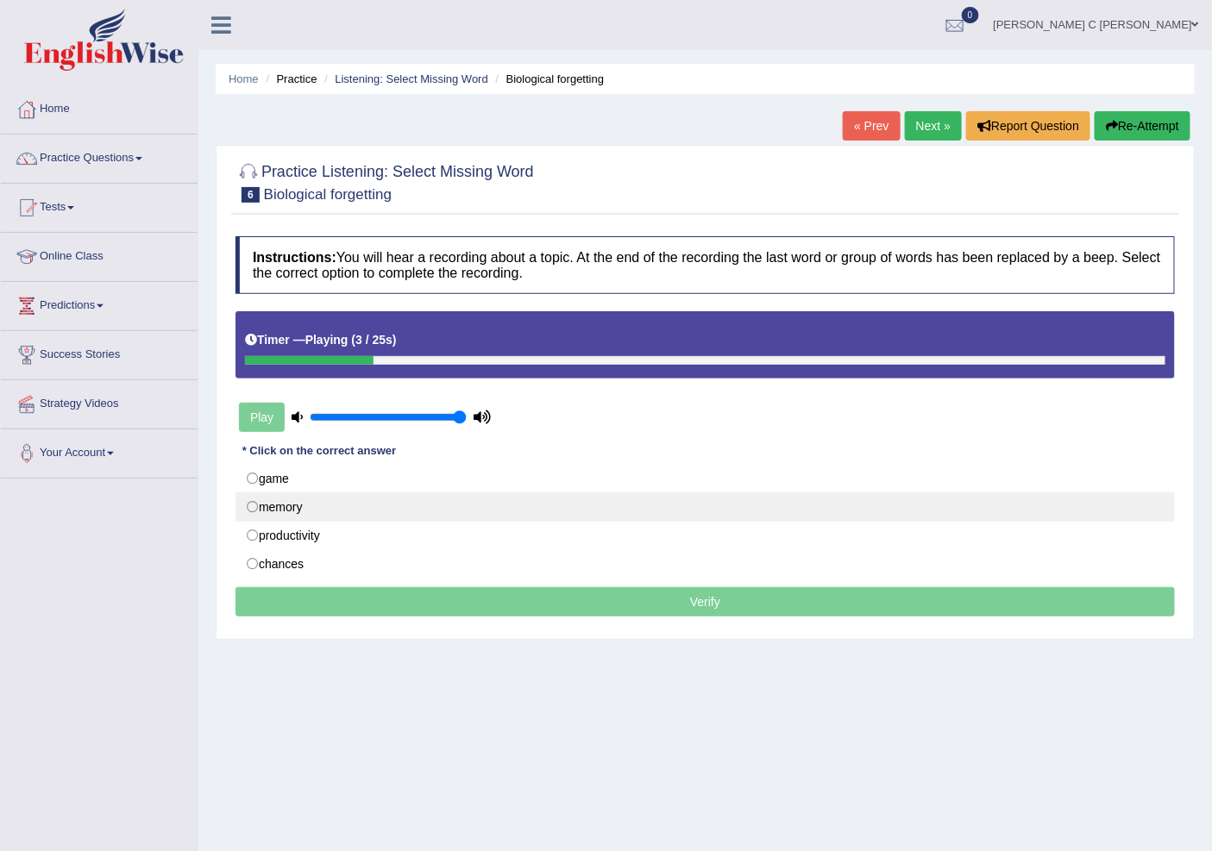
click at [280, 505] on label "memory" at bounding box center [704, 506] width 939 height 29
radio input "true"
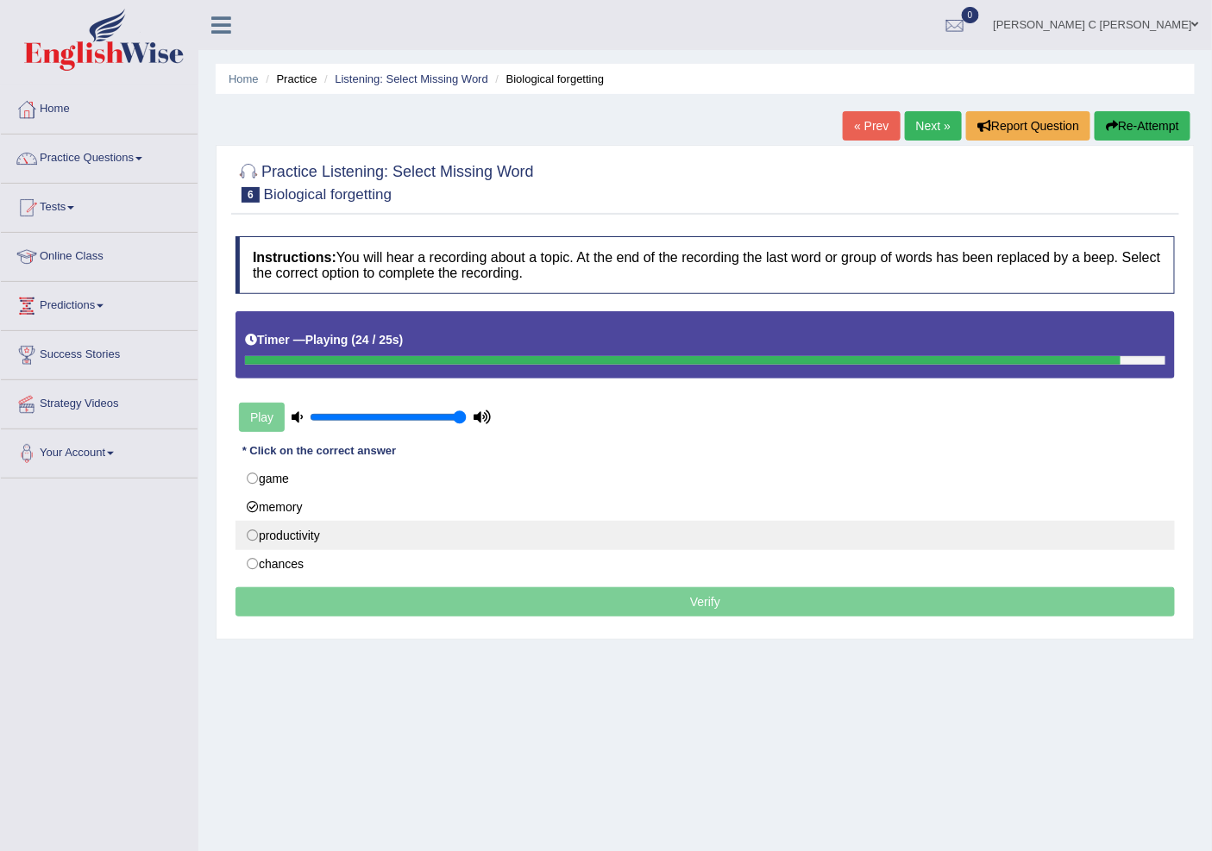
click at [299, 536] on label "productivity" at bounding box center [704, 535] width 939 height 29
radio input "true"
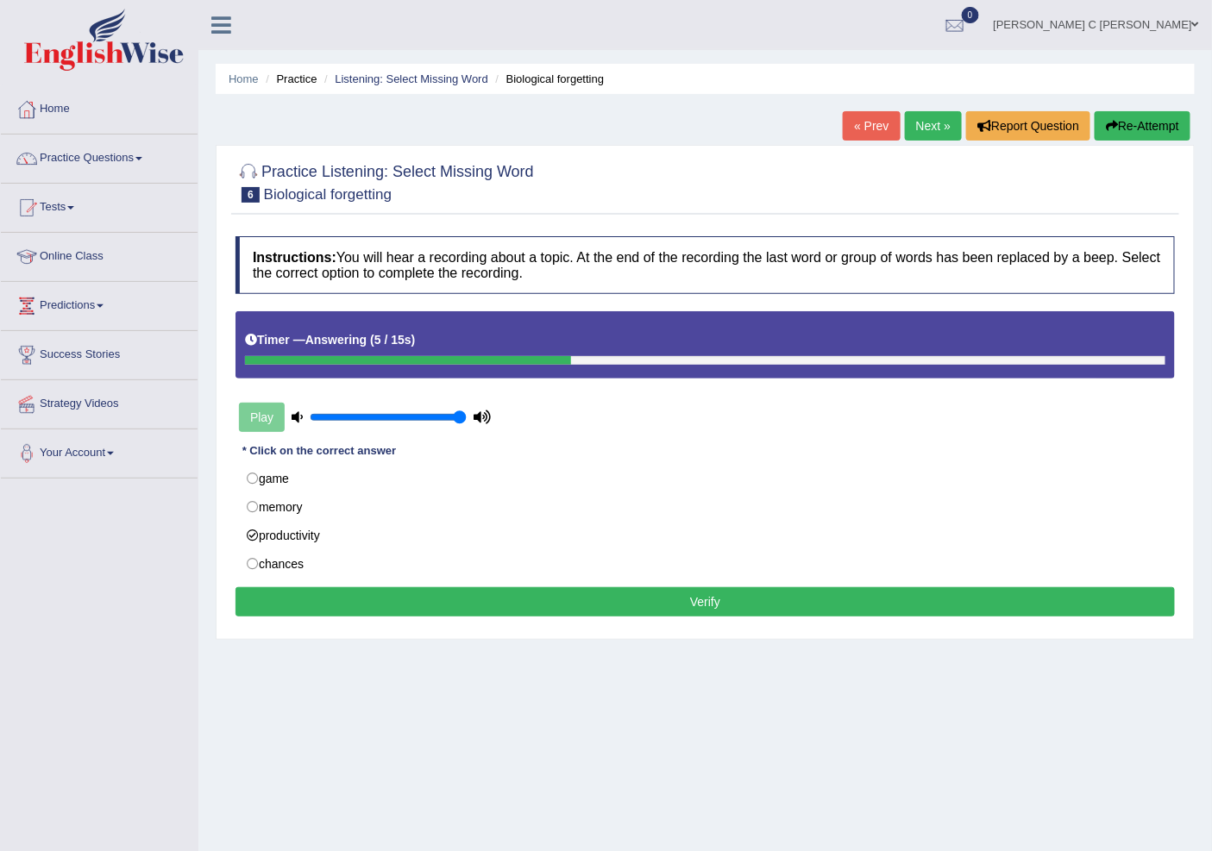
click at [346, 601] on button "Verify" at bounding box center [704, 601] width 939 height 29
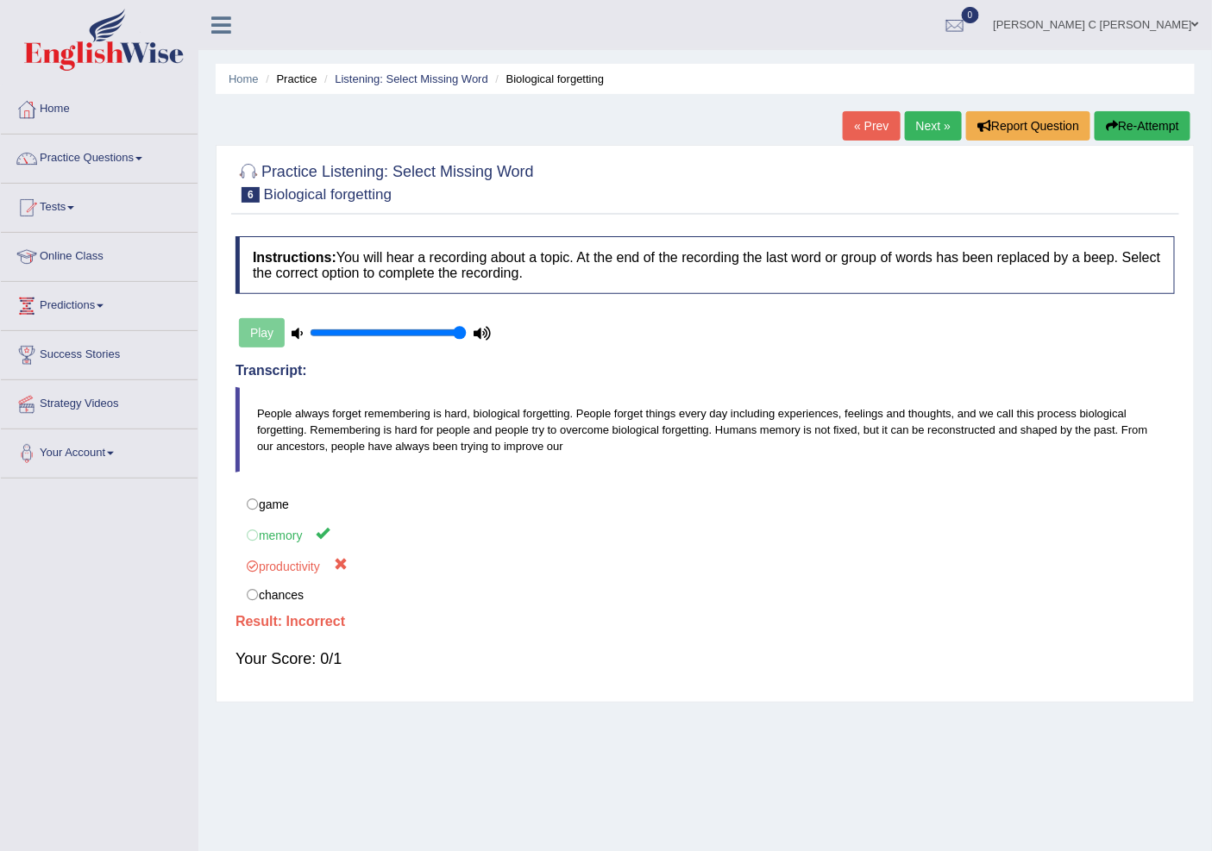
click at [932, 119] on link "Next »" at bounding box center [933, 125] width 57 height 29
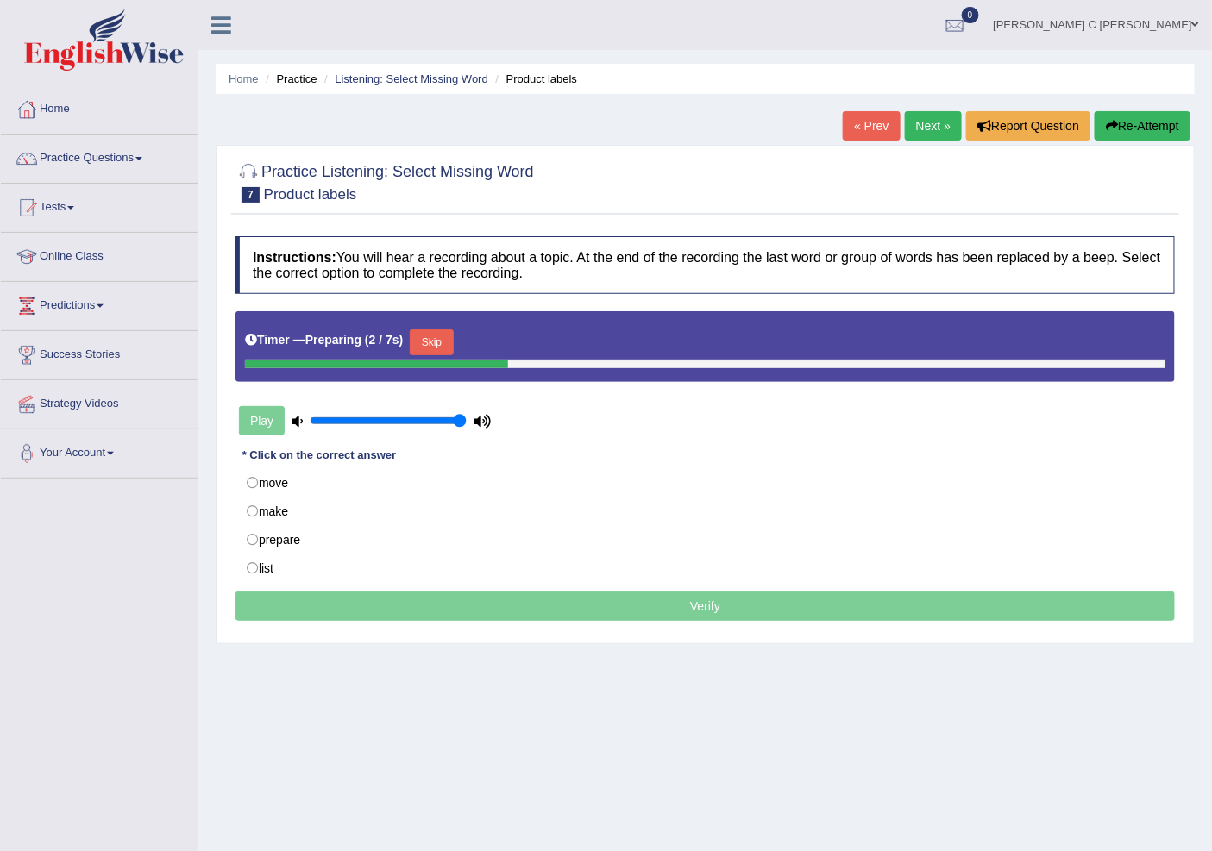
click at [437, 345] on button "Skip" at bounding box center [431, 342] width 43 height 26
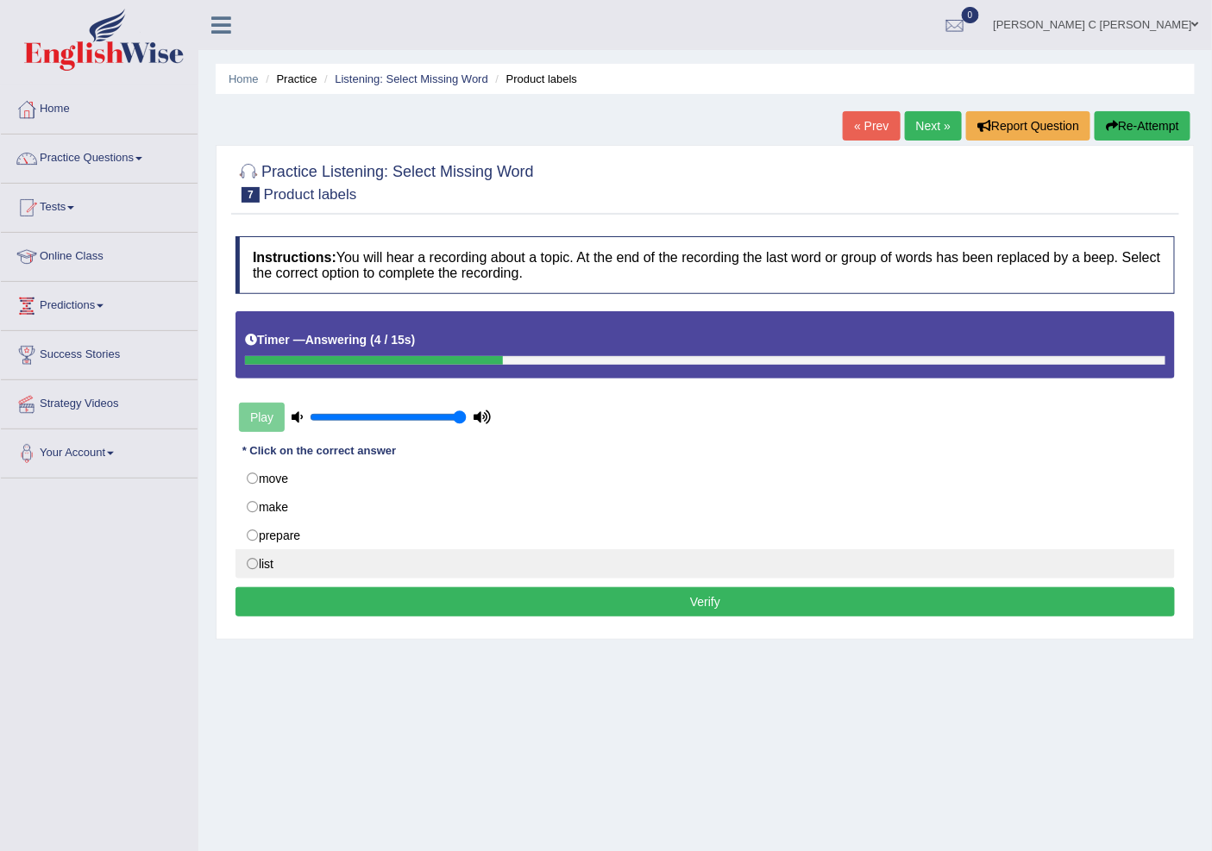
drag, startPoint x: 270, startPoint y: 504, endPoint x: 399, endPoint y: 580, distance: 150.0
click at [271, 504] on label "make" at bounding box center [704, 506] width 939 height 29
radio input "true"
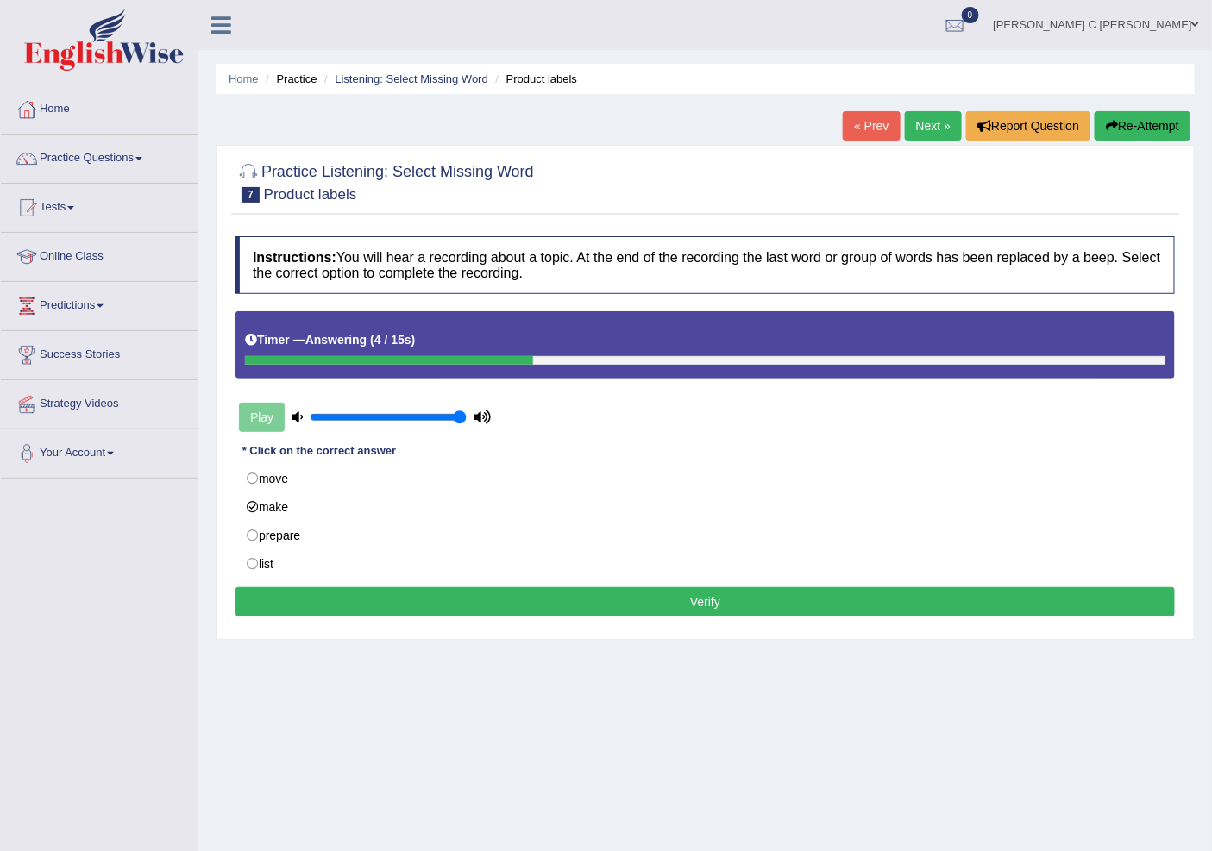
click at [424, 608] on button "Verify" at bounding box center [704, 601] width 939 height 29
